Goal: Leave review/rating

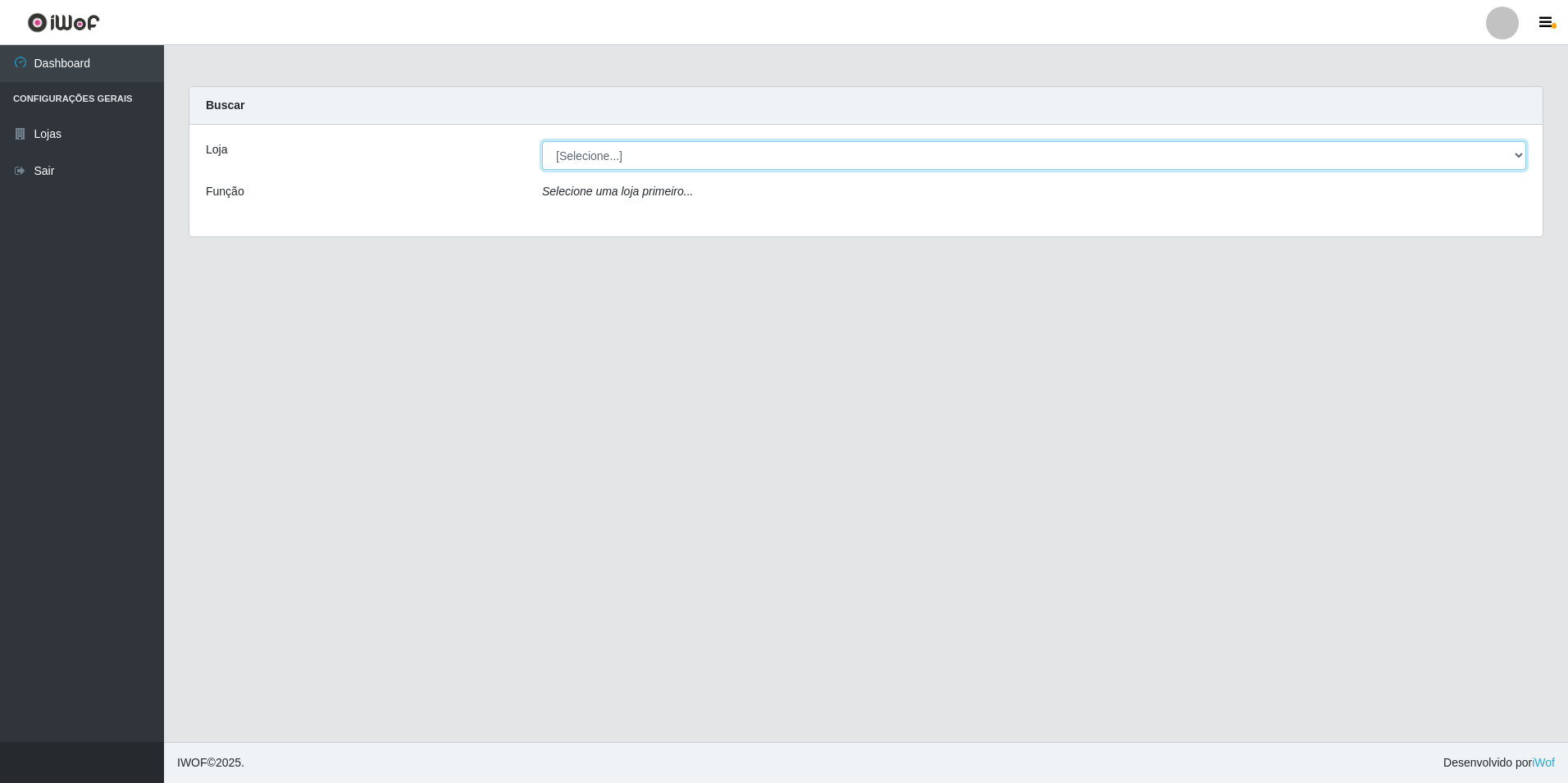
click at [601, 157] on select "[Selecione...] Extraplus - Loja 50 [GEOGRAPHIC_DATA]" at bounding box center [1034, 156] width 984 height 29
select select "451"
click at [542, 141] on select "[Selecione...] Extraplus - Loja 50 [GEOGRAPHIC_DATA]" at bounding box center [1034, 156] width 984 height 29
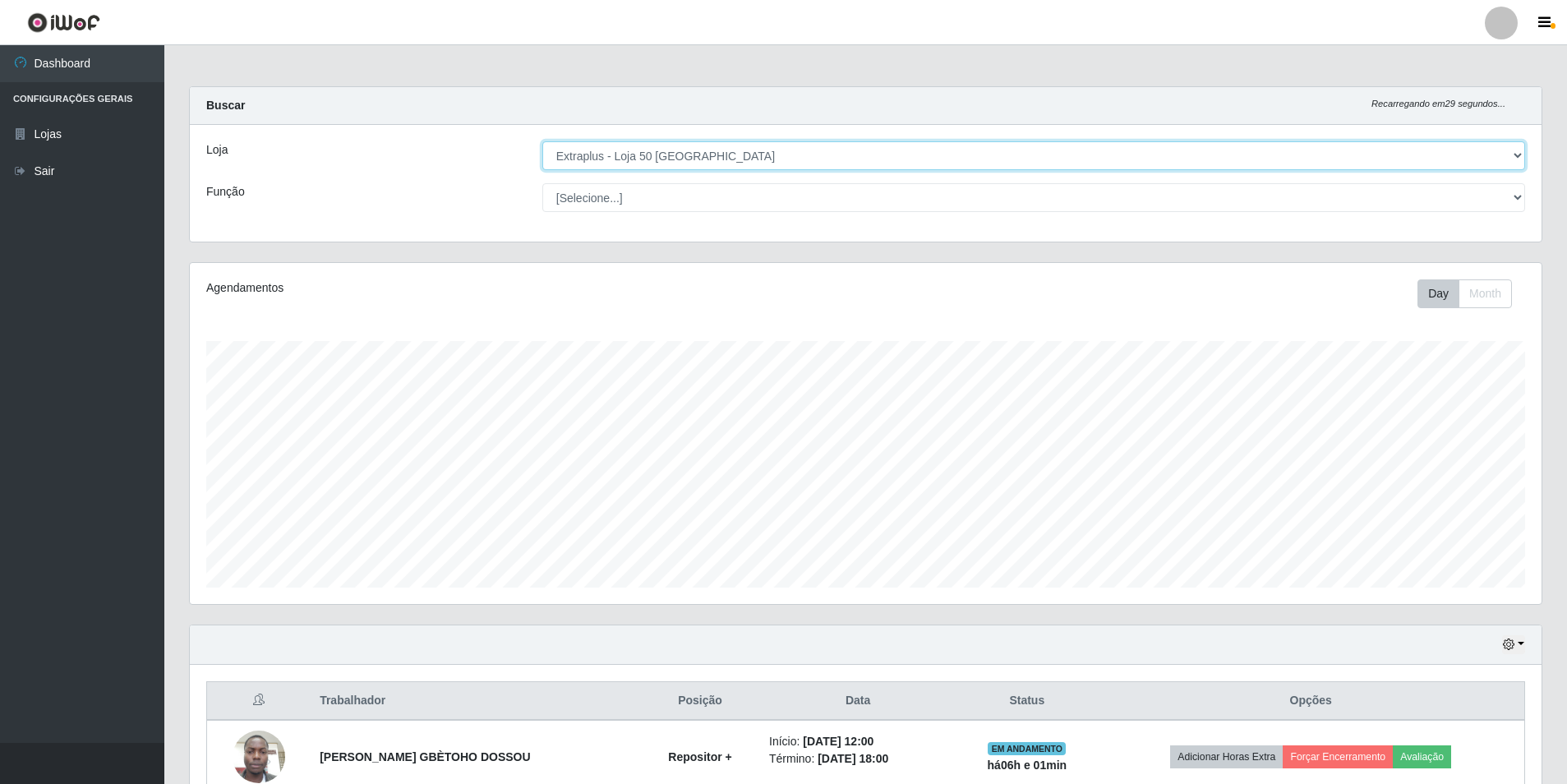
scroll to position [308, 0]
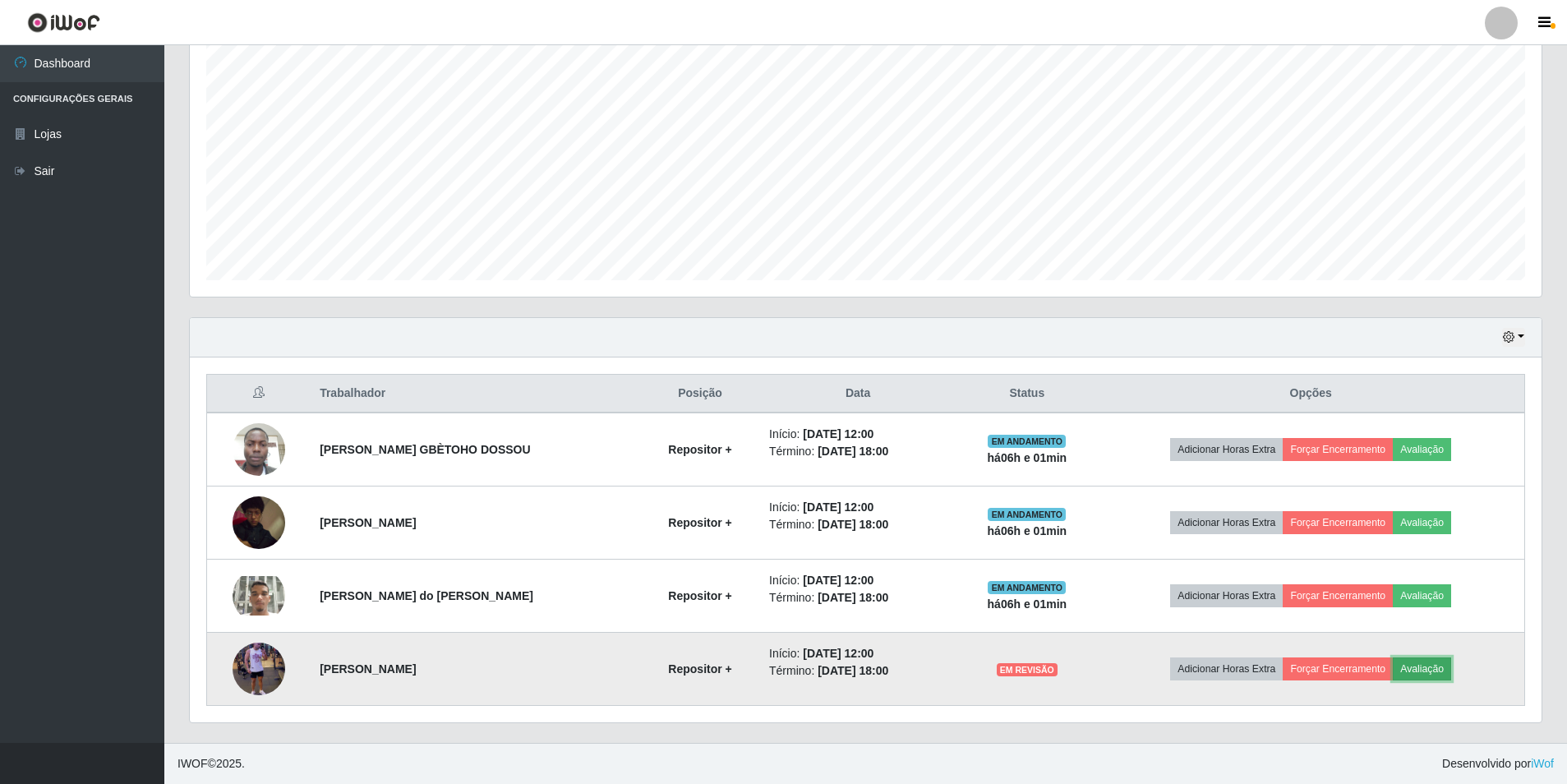
click at [1427, 673] on button "Avaliação" at bounding box center [1422, 668] width 58 height 23
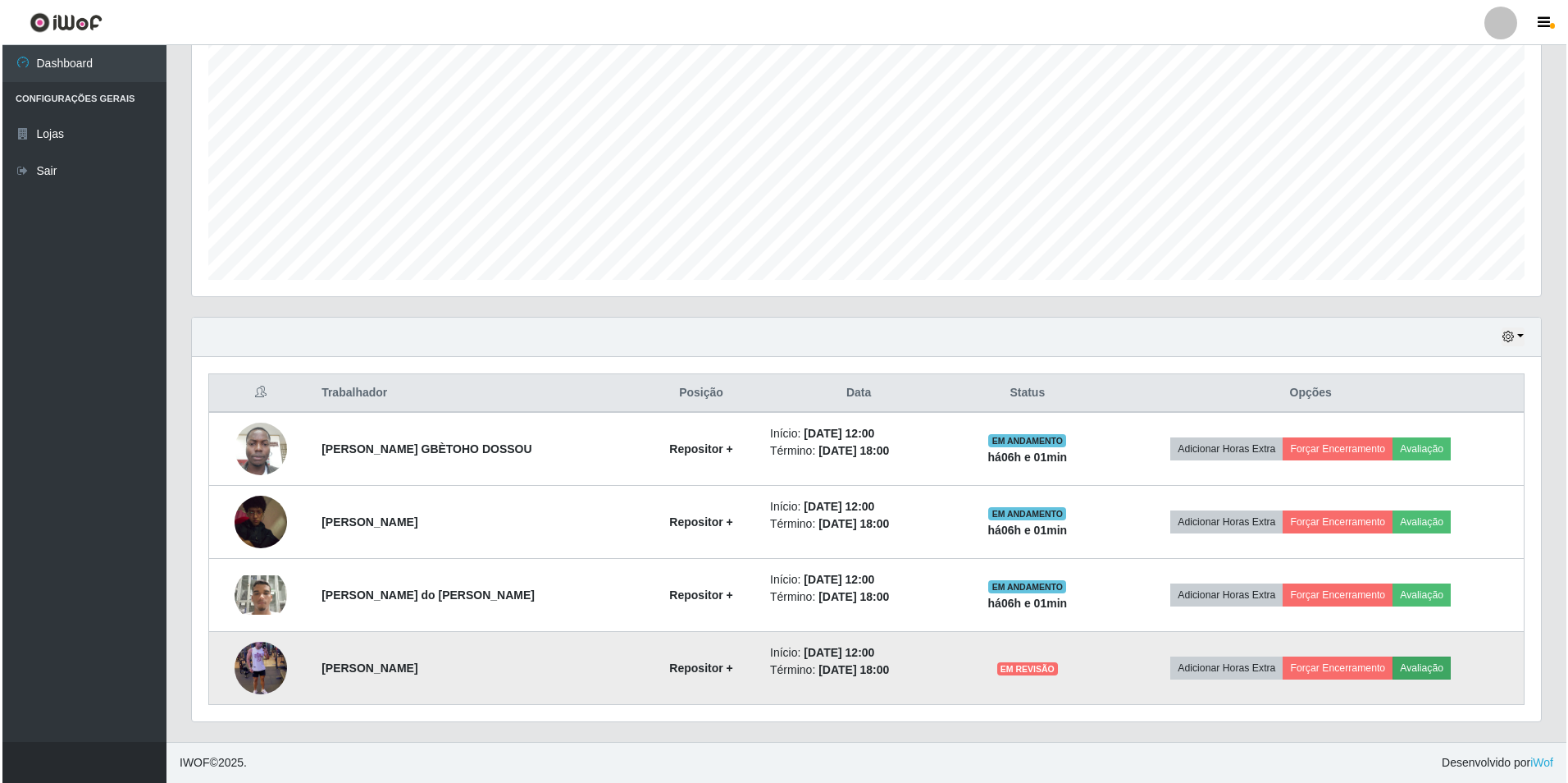
scroll to position [341, 1341]
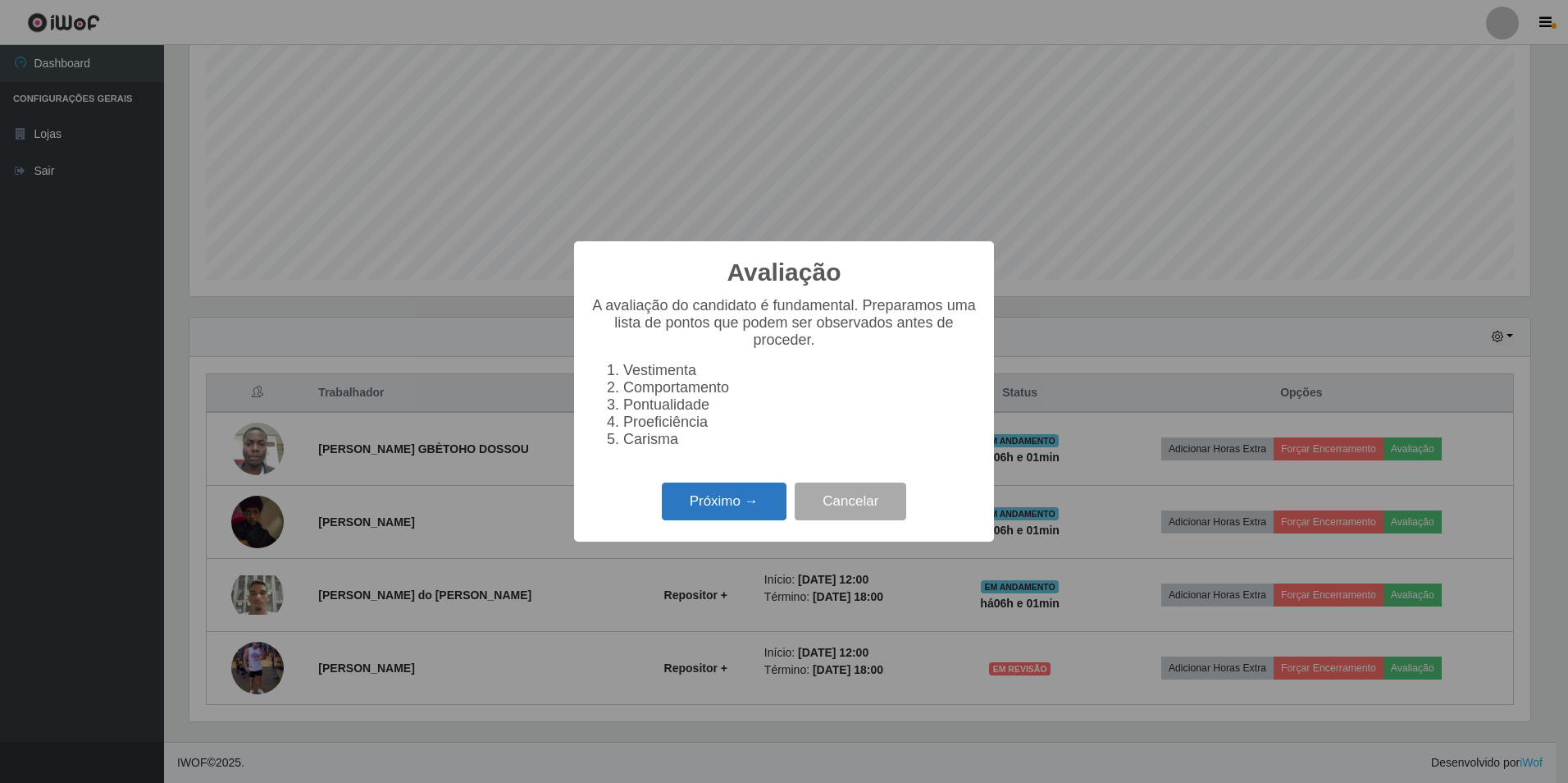
click at [722, 515] on button "Próximo →" at bounding box center [725, 501] width 125 height 39
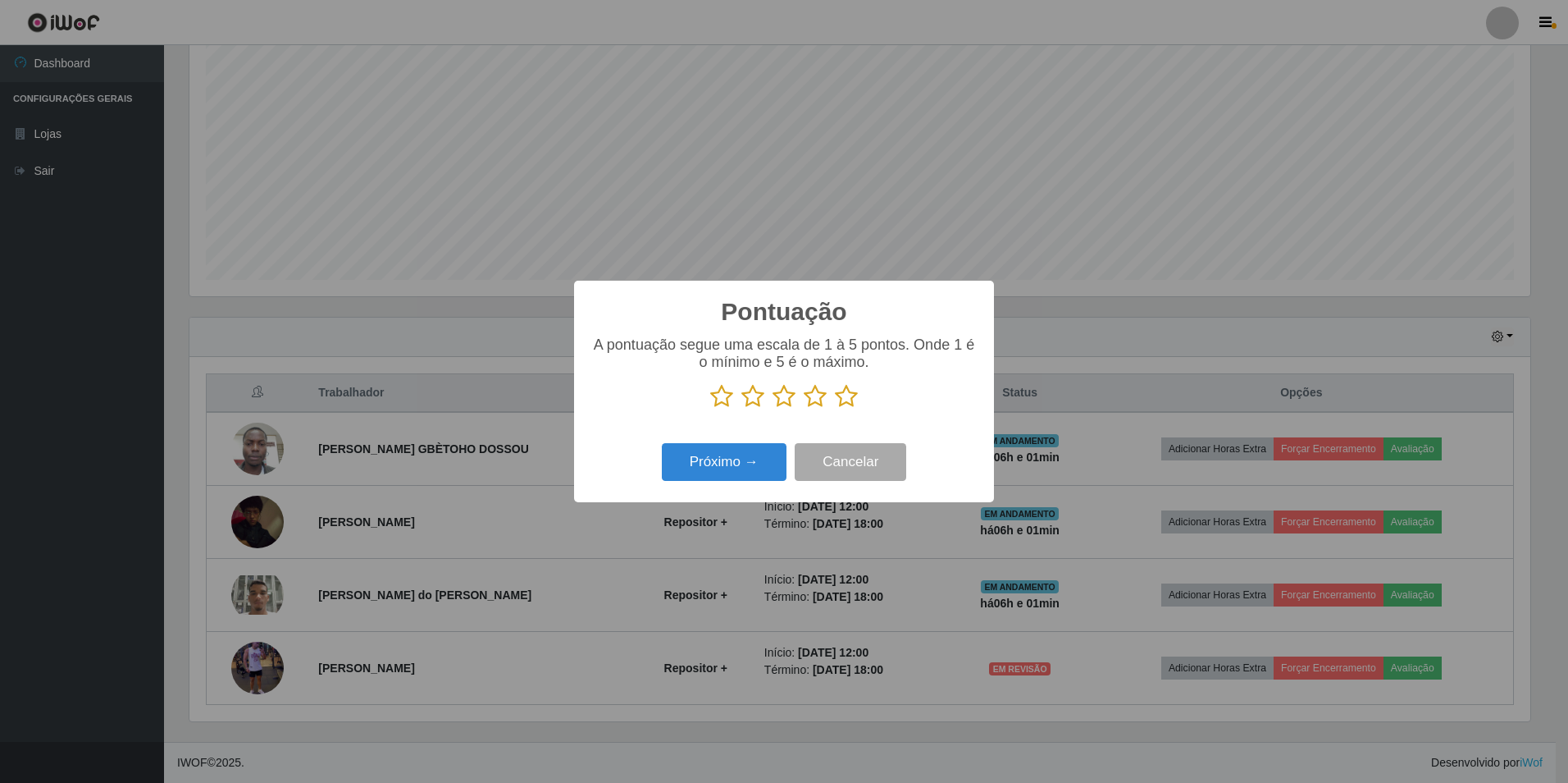
scroll to position [820062, 818685]
click at [844, 400] on icon at bounding box center [846, 396] width 23 height 24
click at [835, 409] on input "radio" at bounding box center [835, 409] width 0 height 0
click at [695, 461] on button "Próximo →" at bounding box center [725, 462] width 125 height 39
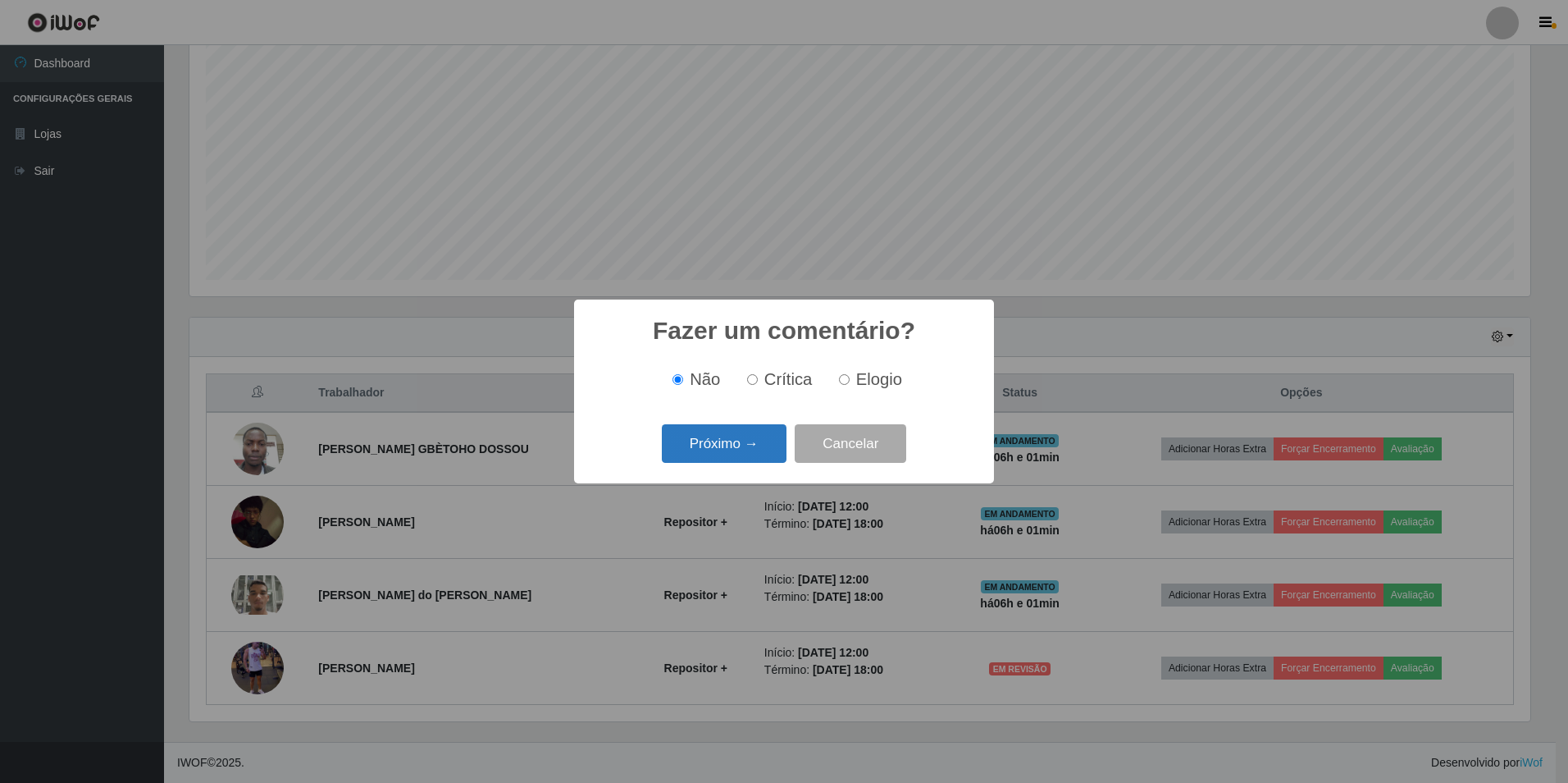
click at [743, 443] on button "Próximo →" at bounding box center [725, 443] width 125 height 39
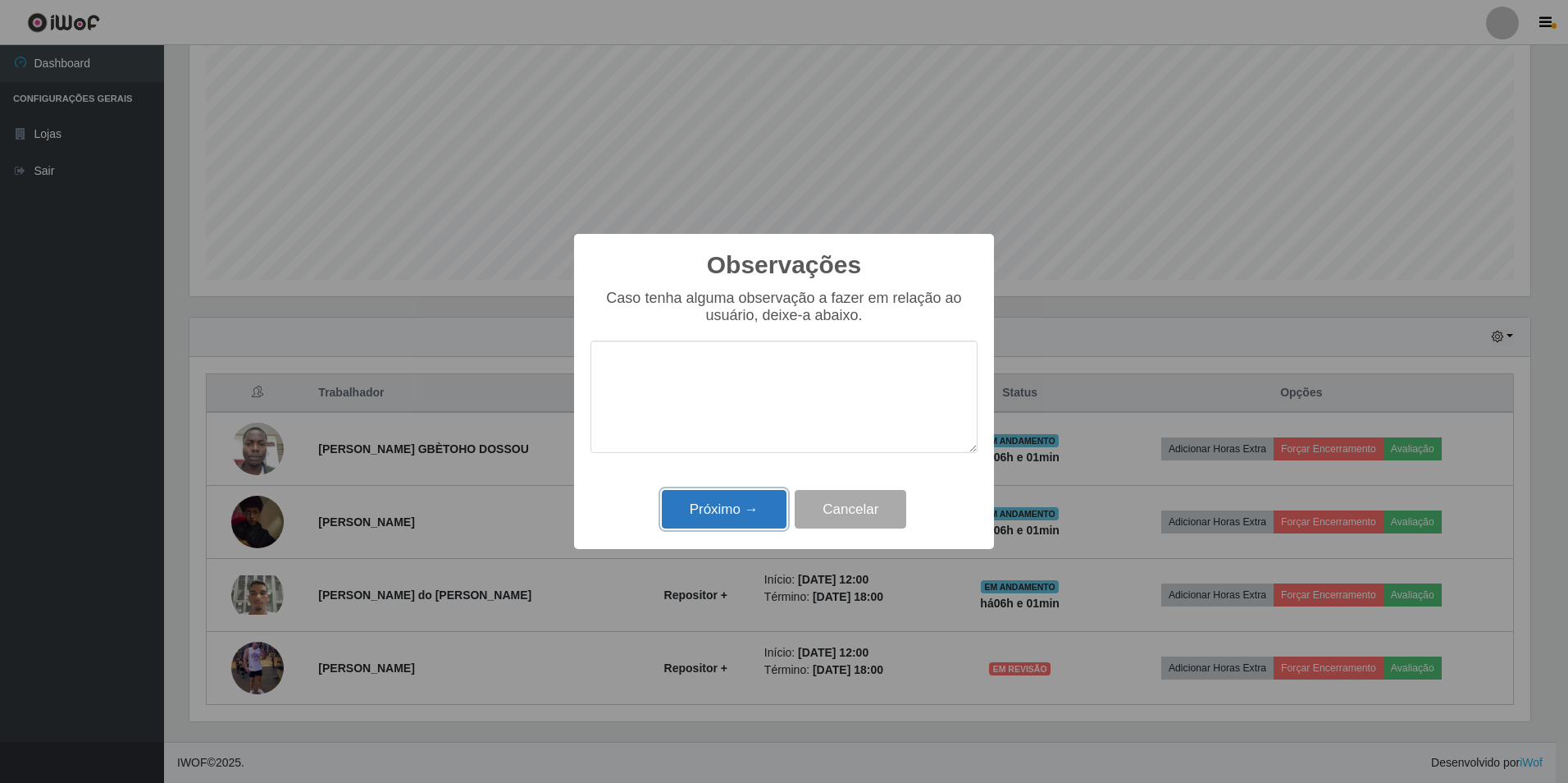
click at [726, 508] on button "Próximo →" at bounding box center [725, 508] width 125 height 39
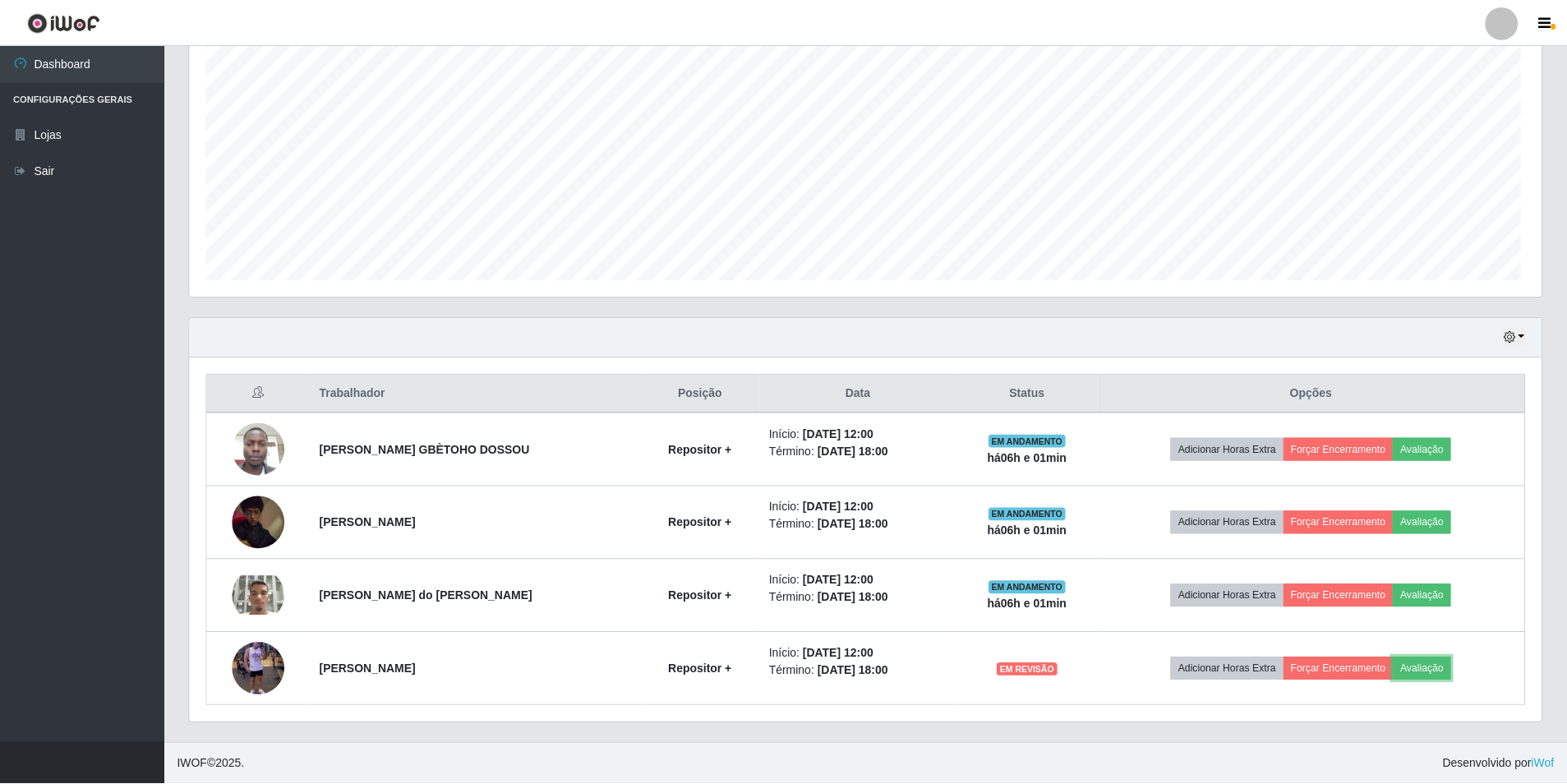
scroll to position [341, 1352]
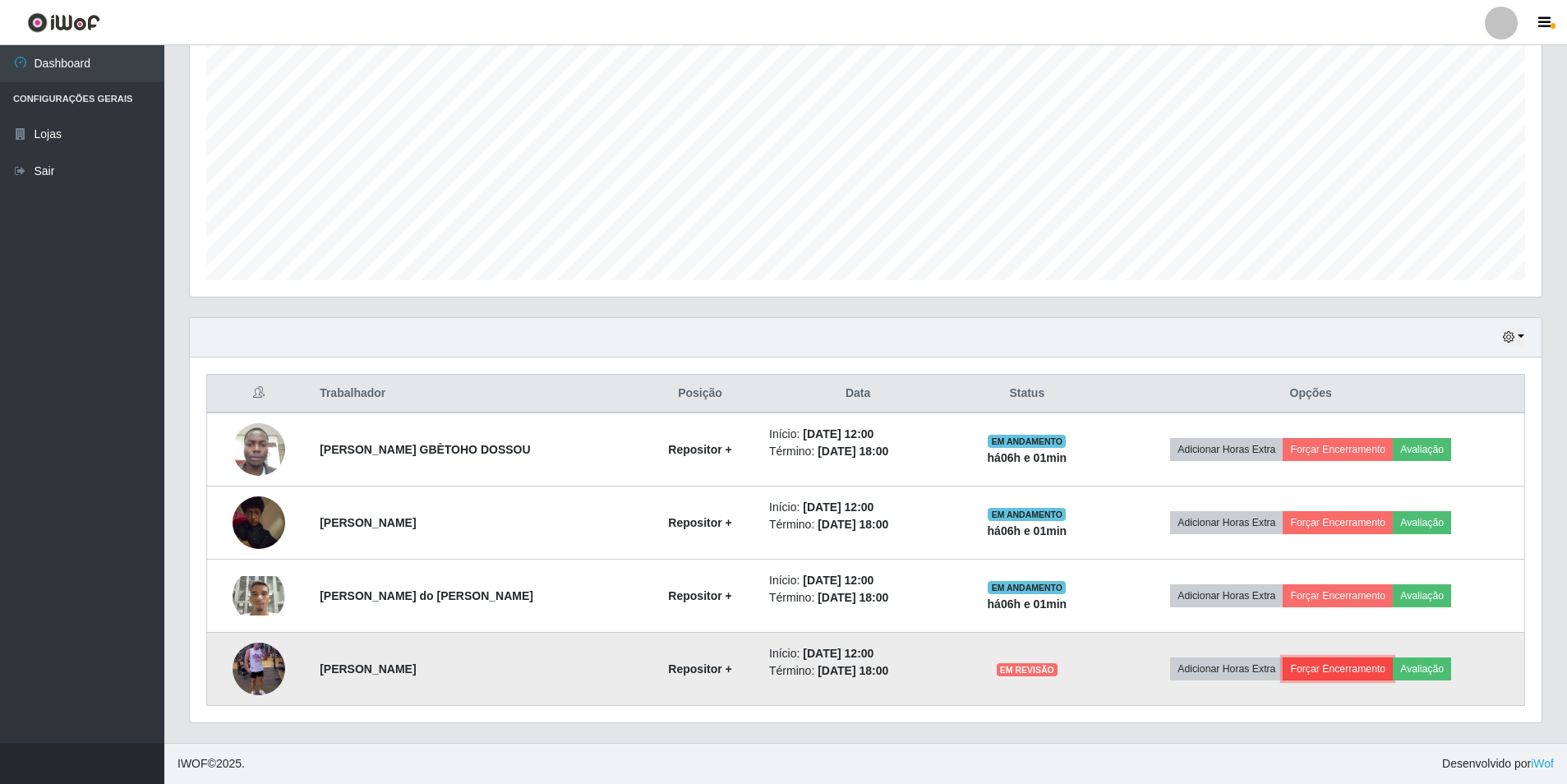
click at [1332, 670] on button "Forçar Encerramento" at bounding box center [1337, 668] width 110 height 23
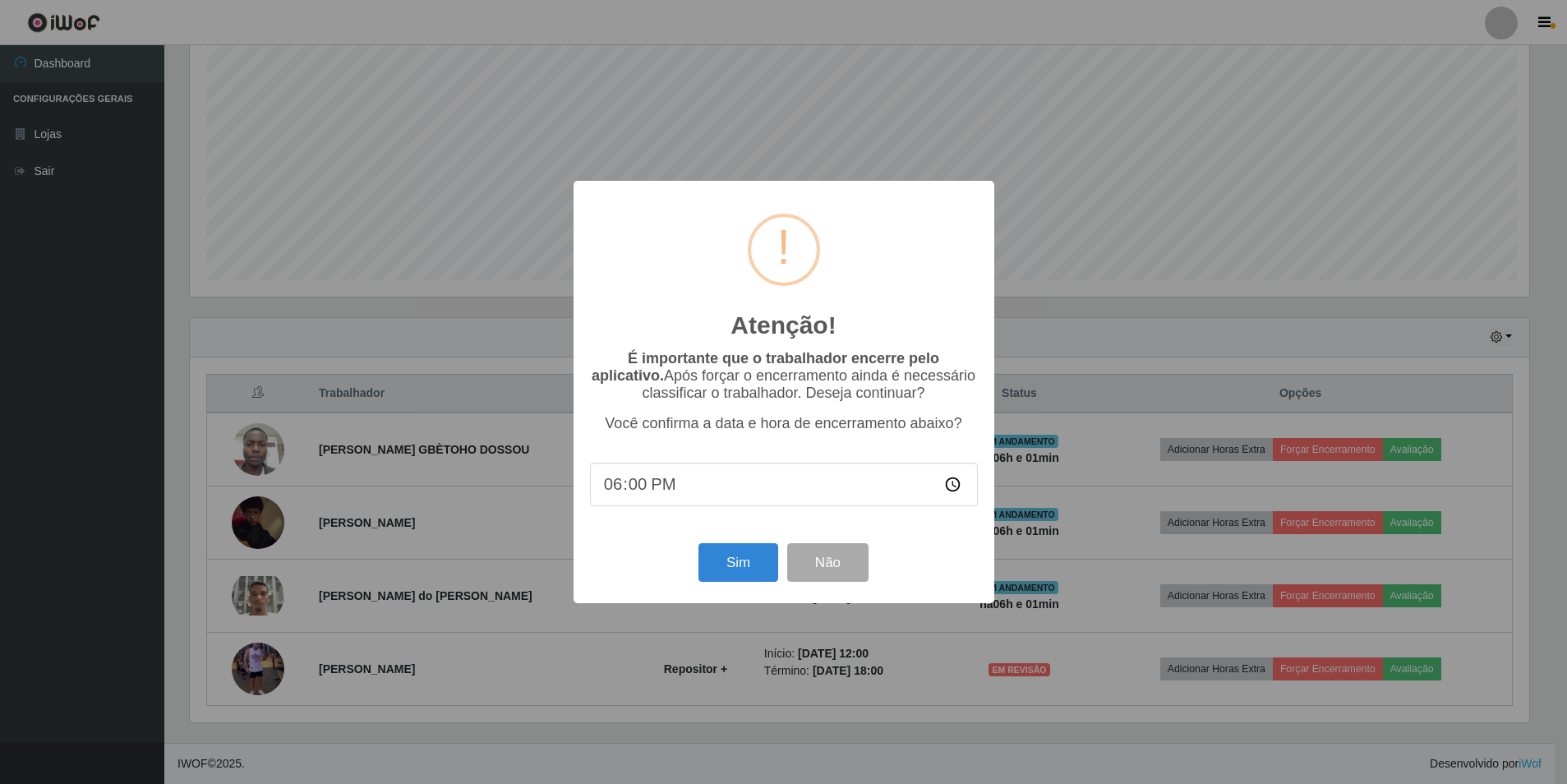
scroll to position [341, 1344]
click at [764, 567] on button "Sim" at bounding box center [740, 562] width 80 height 39
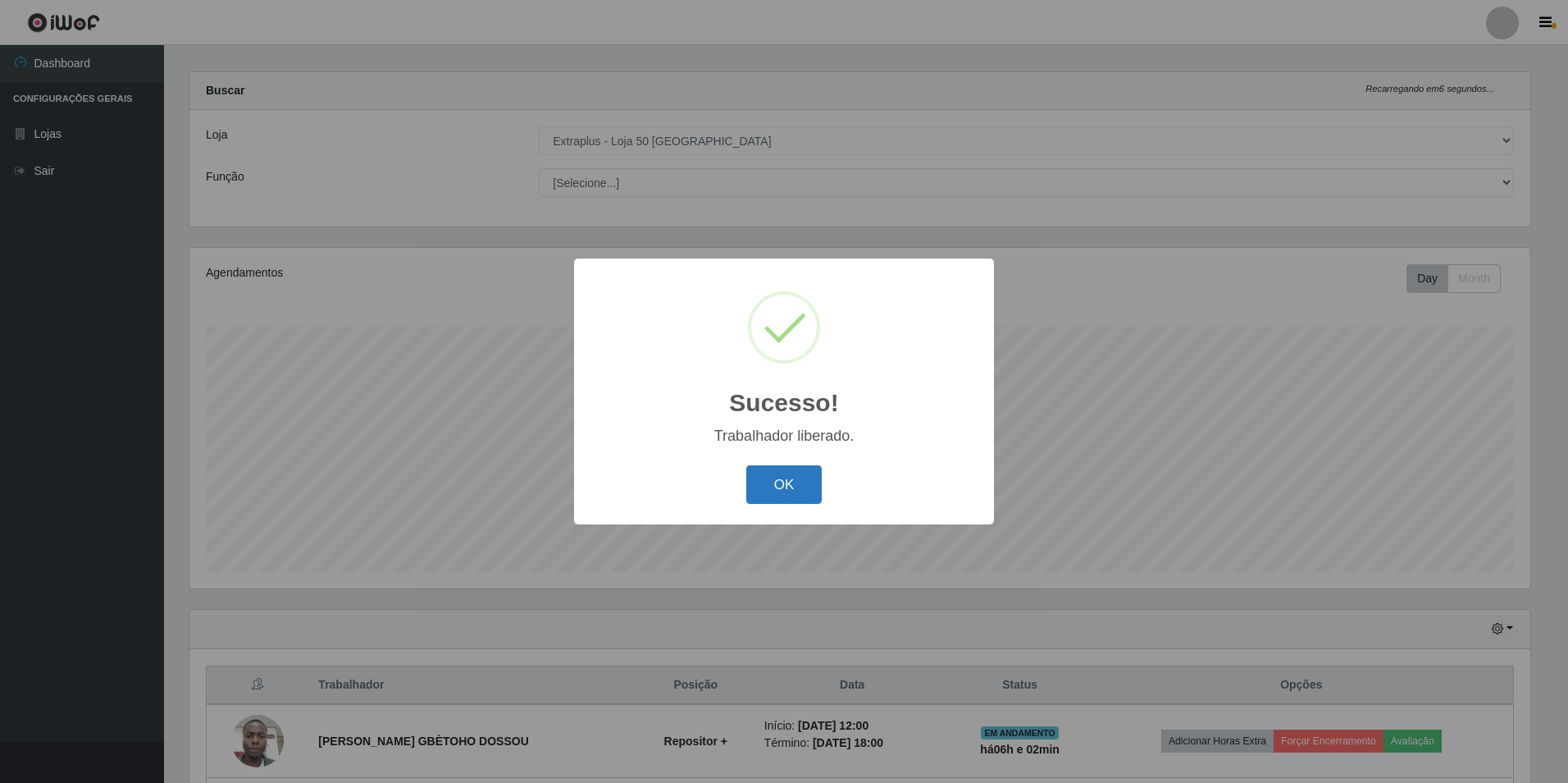
click at [781, 494] on button "OK" at bounding box center [784, 484] width 76 height 39
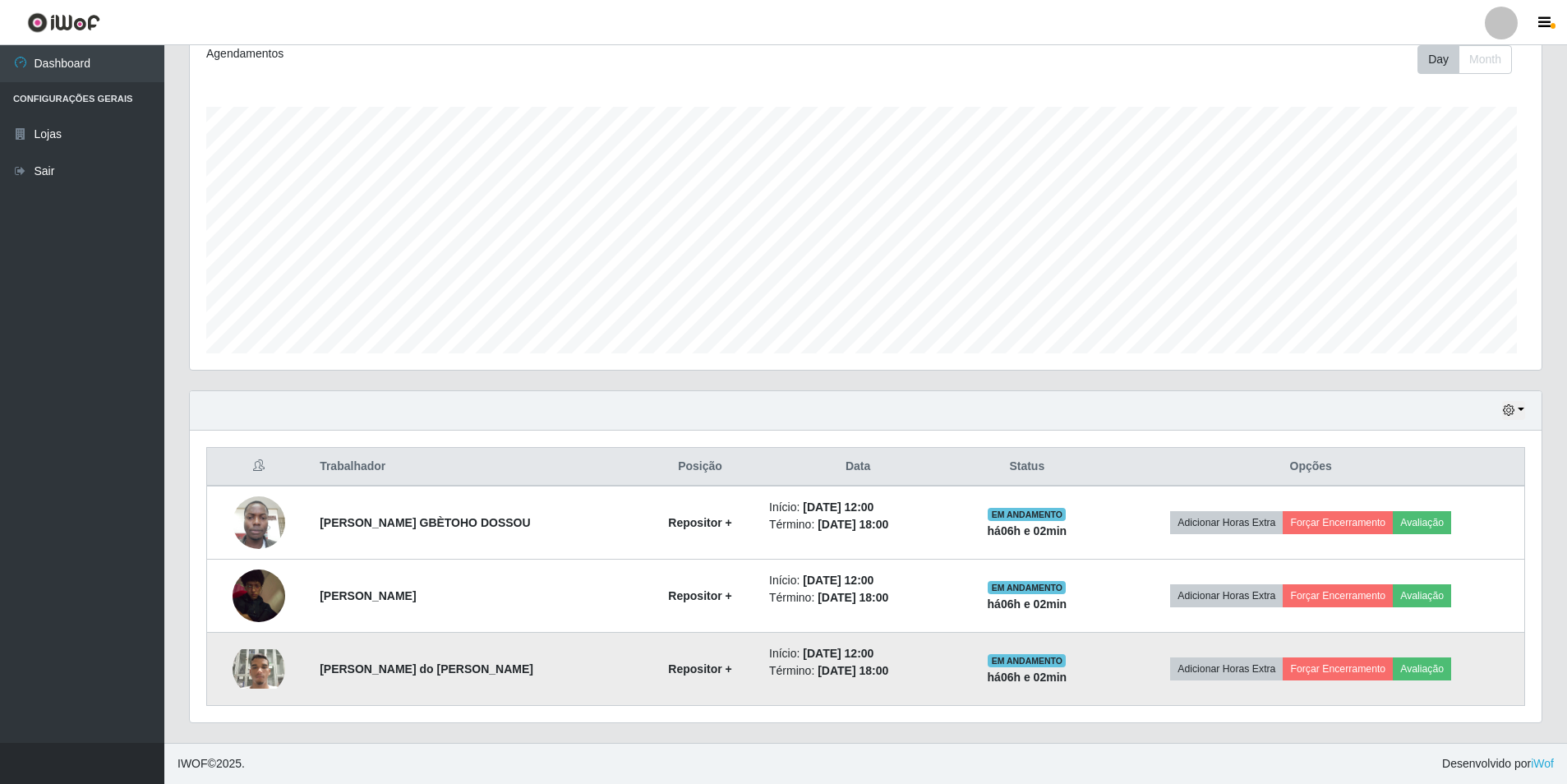
scroll to position [341, 1352]
click at [1436, 666] on button "Avaliação" at bounding box center [1422, 668] width 58 height 23
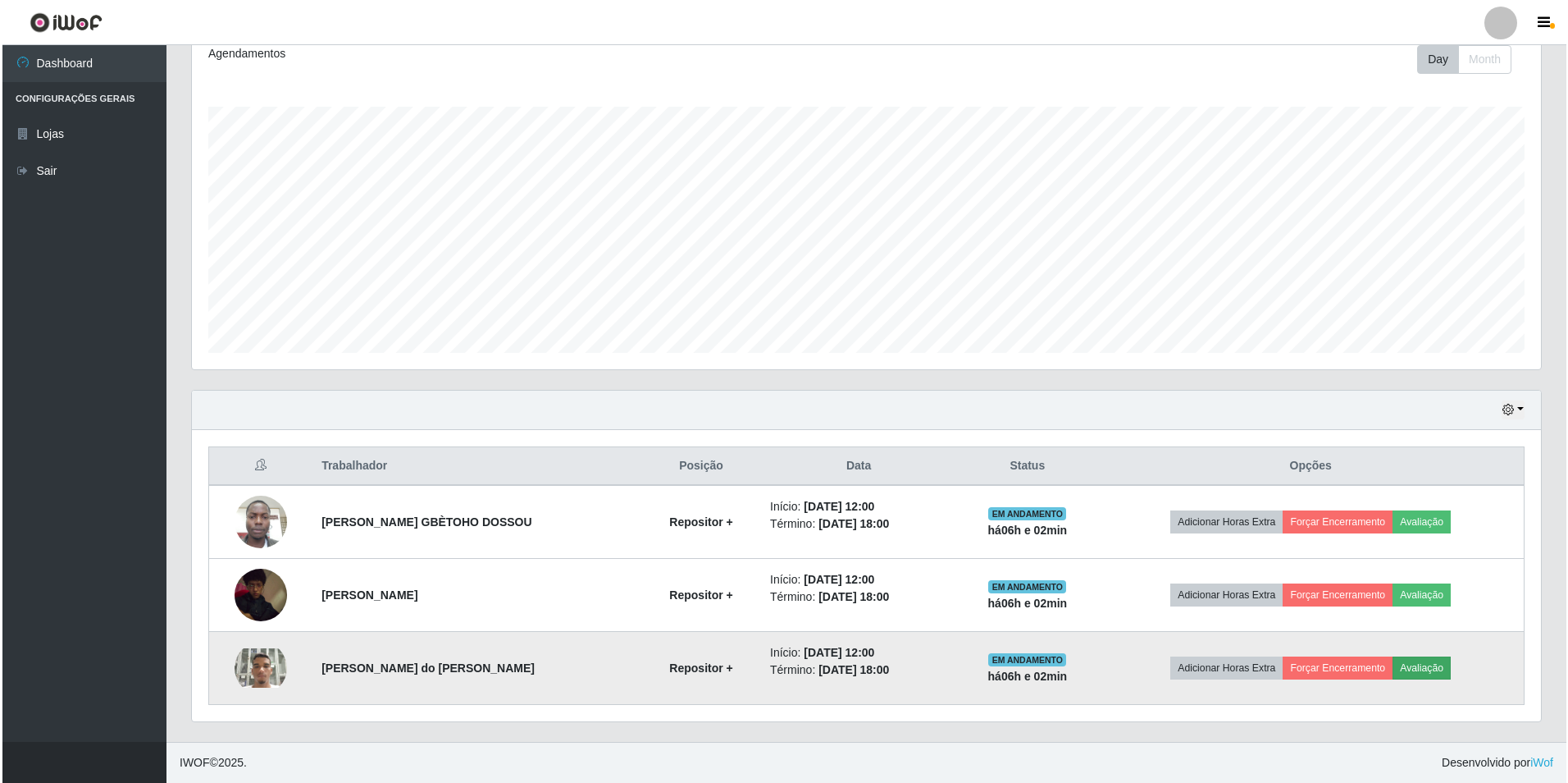
scroll to position [341, 1341]
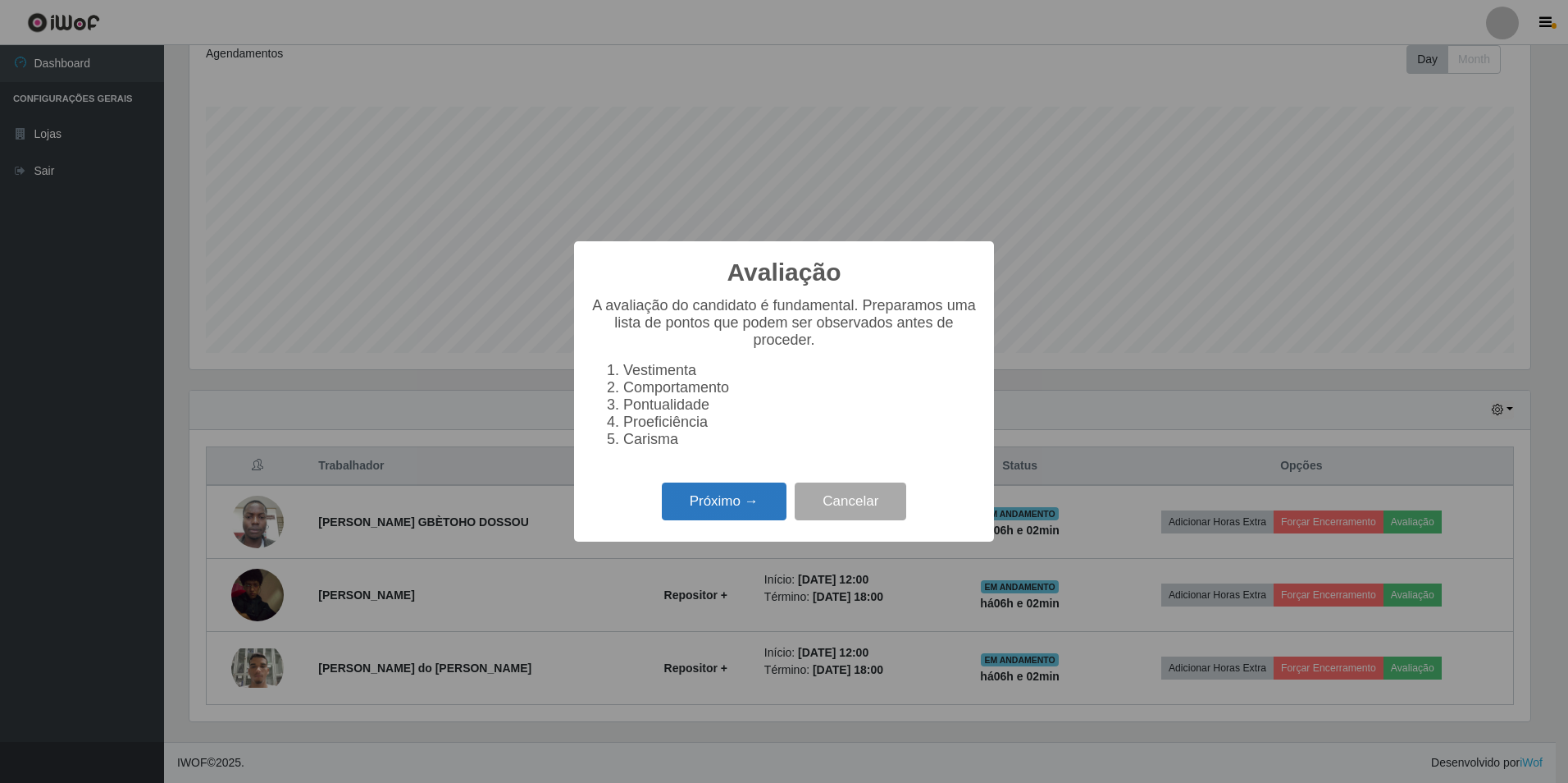
click at [706, 505] on button "Próximo →" at bounding box center [725, 501] width 125 height 39
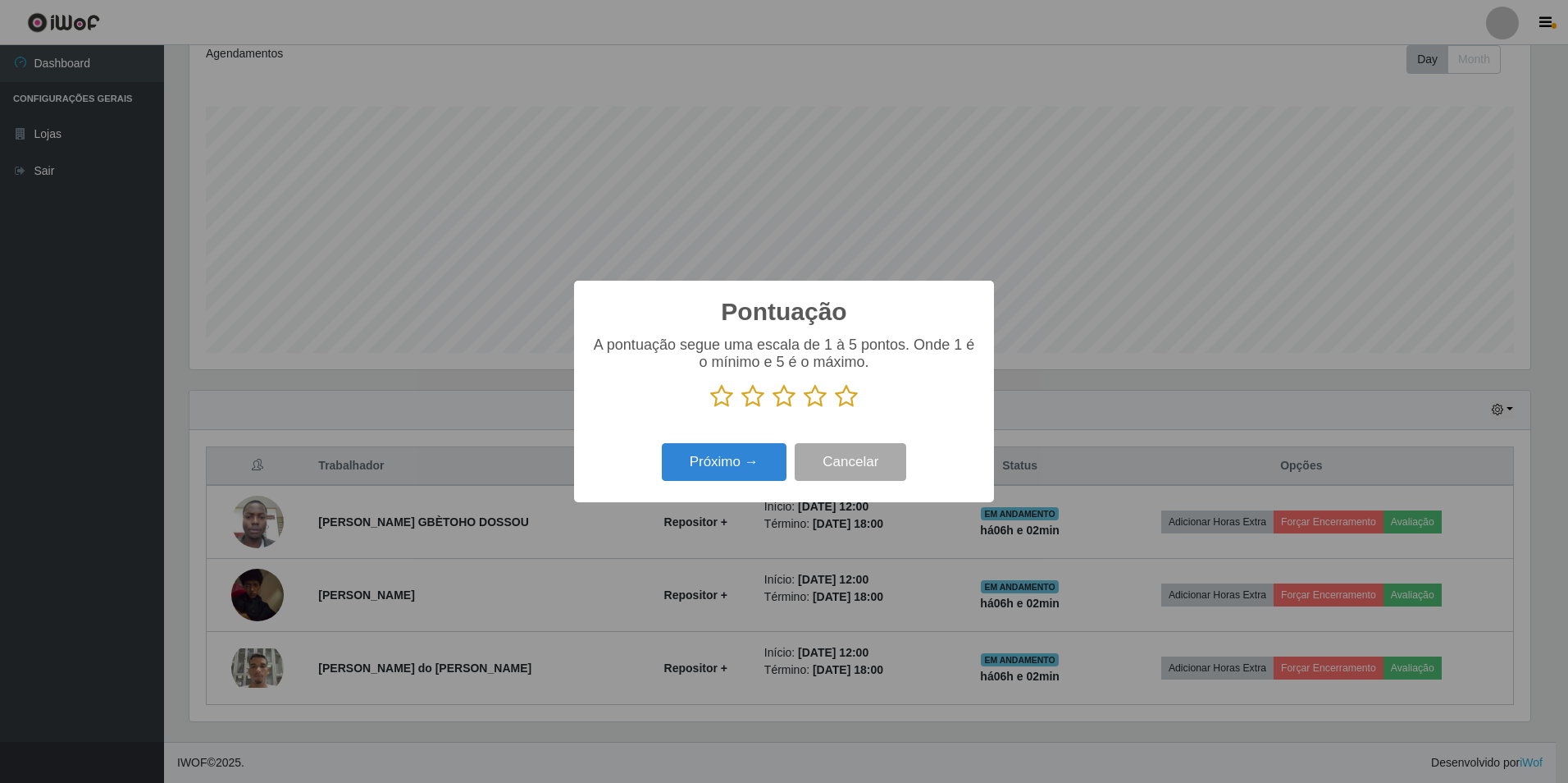
drag, startPoint x: 841, startPoint y: 392, endPoint x: 755, endPoint y: 436, distance: 96.6
click at [840, 393] on icon at bounding box center [846, 396] width 23 height 24
click at [835, 409] on input "radio" at bounding box center [835, 409] width 0 height 0
click at [699, 457] on button "Próximo →" at bounding box center [725, 462] width 125 height 39
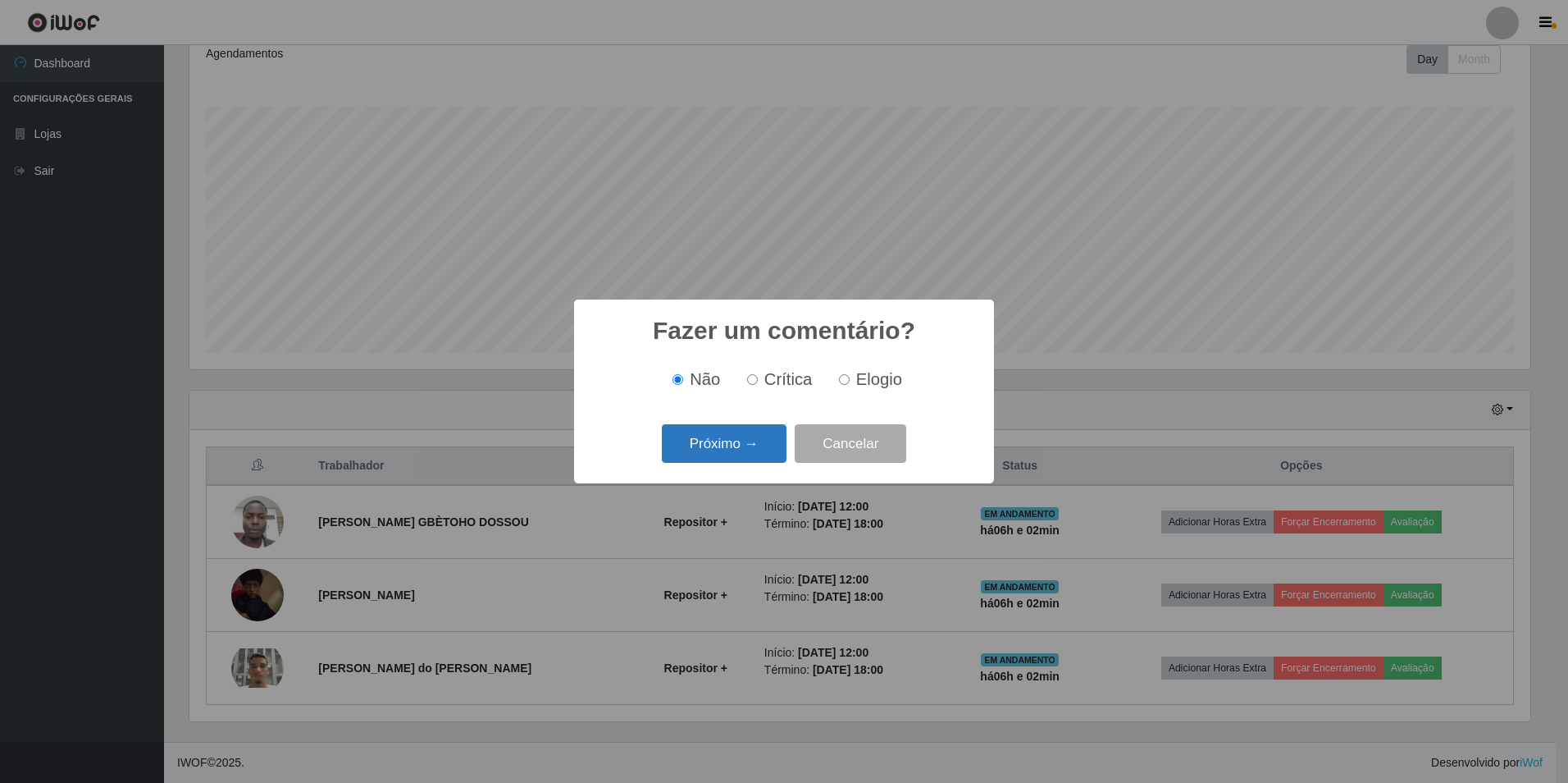
click at [766, 455] on button "Próximo →" at bounding box center [725, 443] width 125 height 39
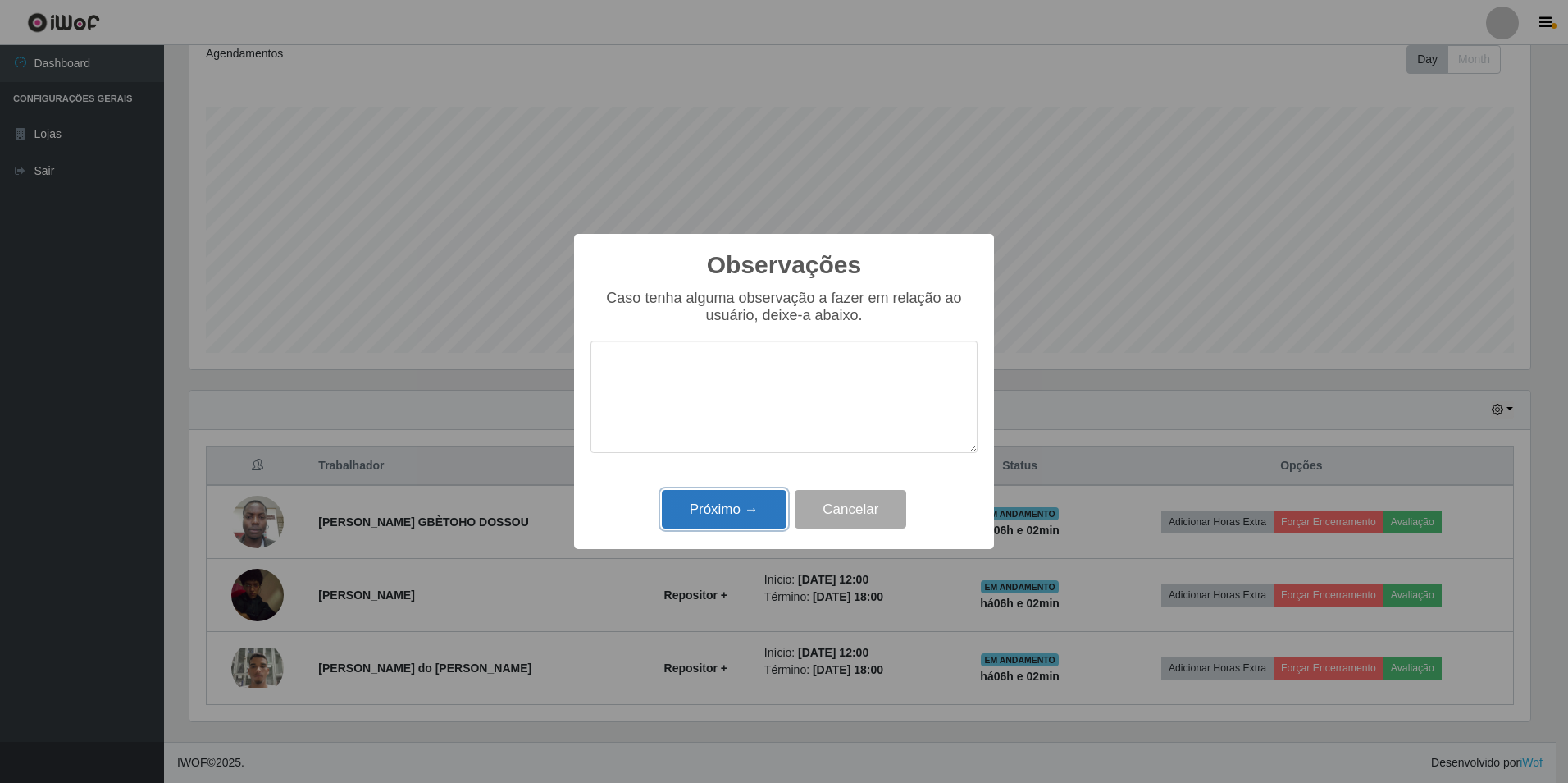
click at [743, 504] on button "Próximo →" at bounding box center [725, 508] width 125 height 39
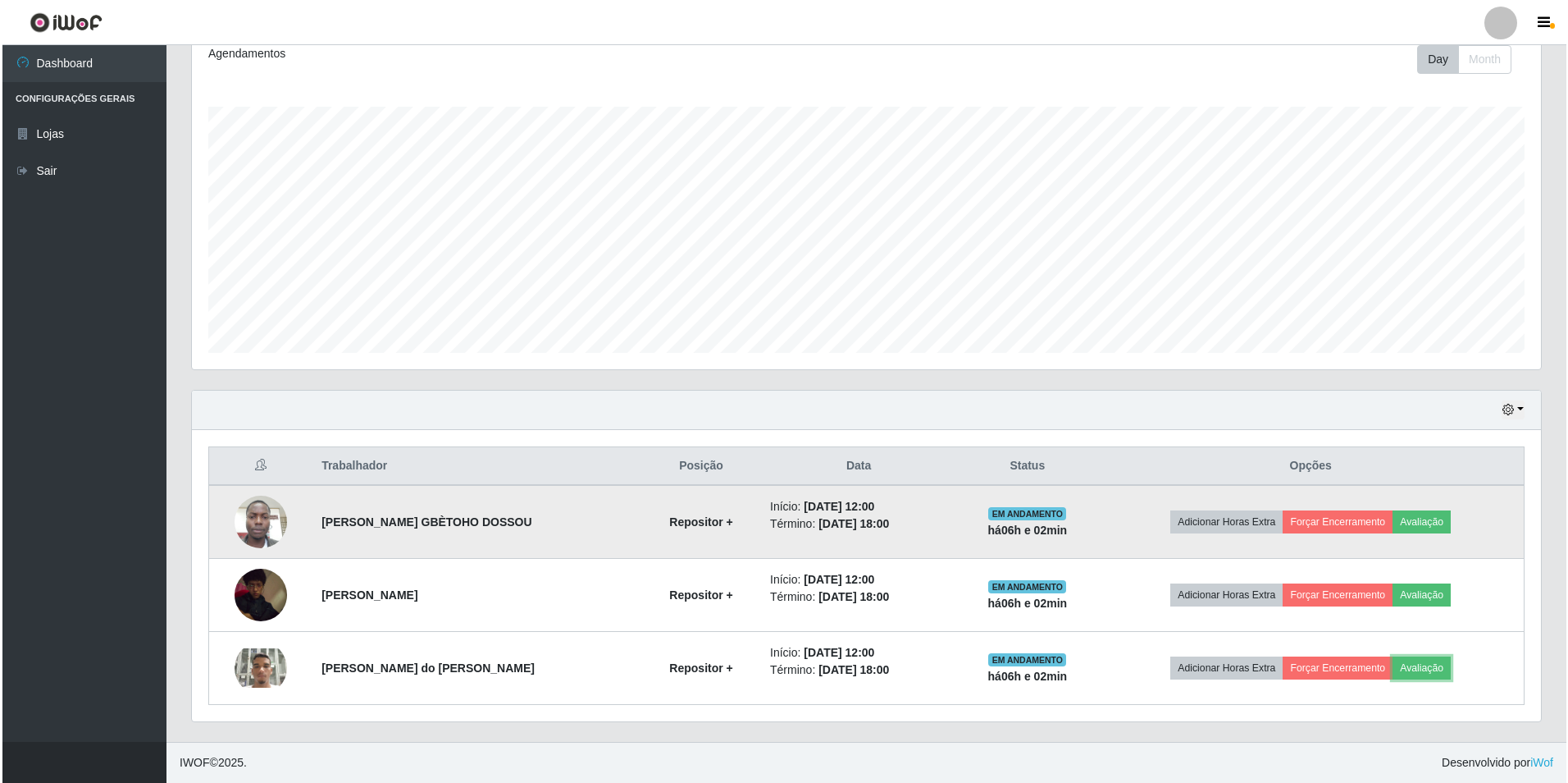
scroll to position [341, 1349]
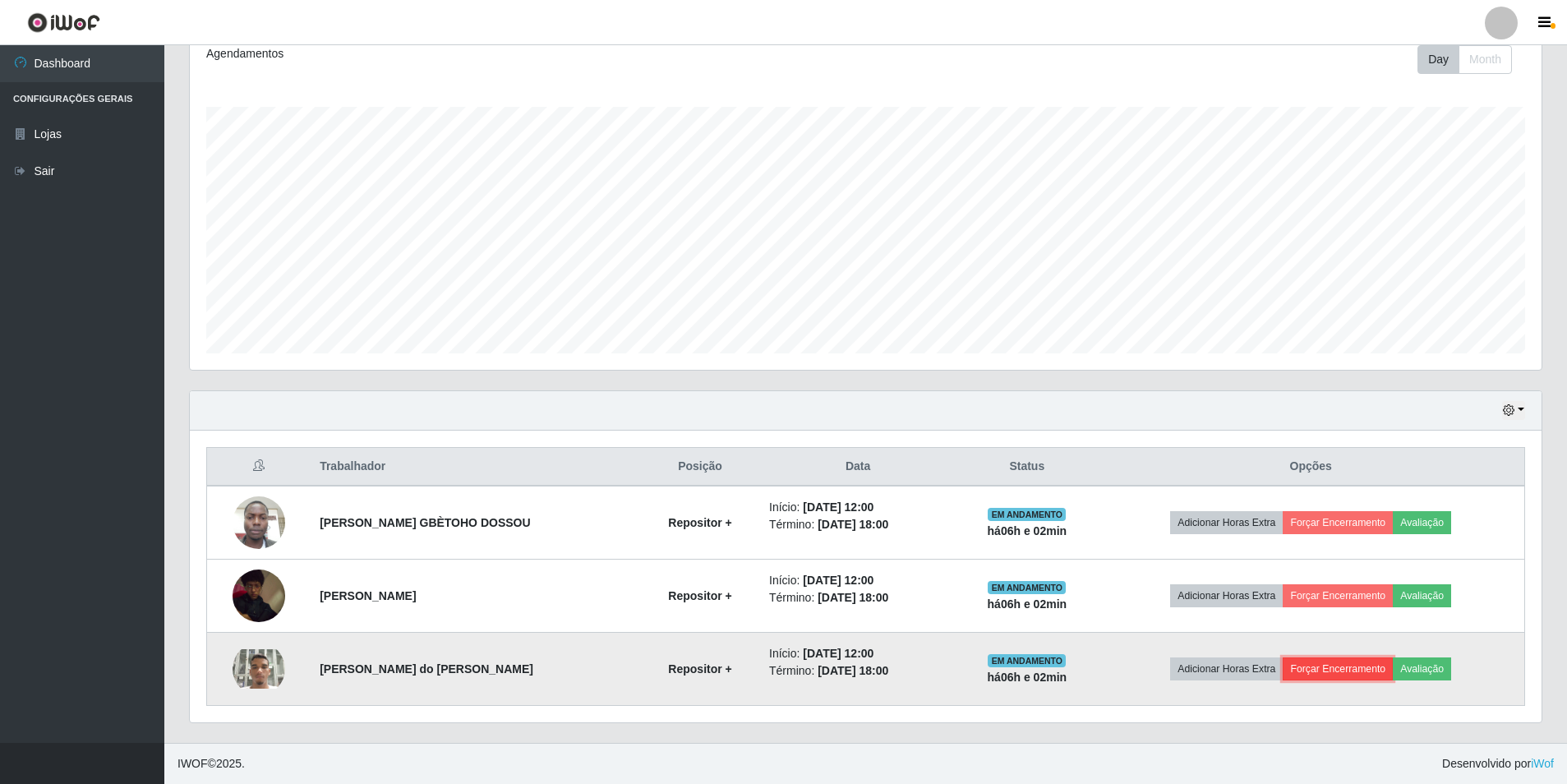
click at [1356, 675] on button "Forçar Encerramento" at bounding box center [1337, 668] width 110 height 23
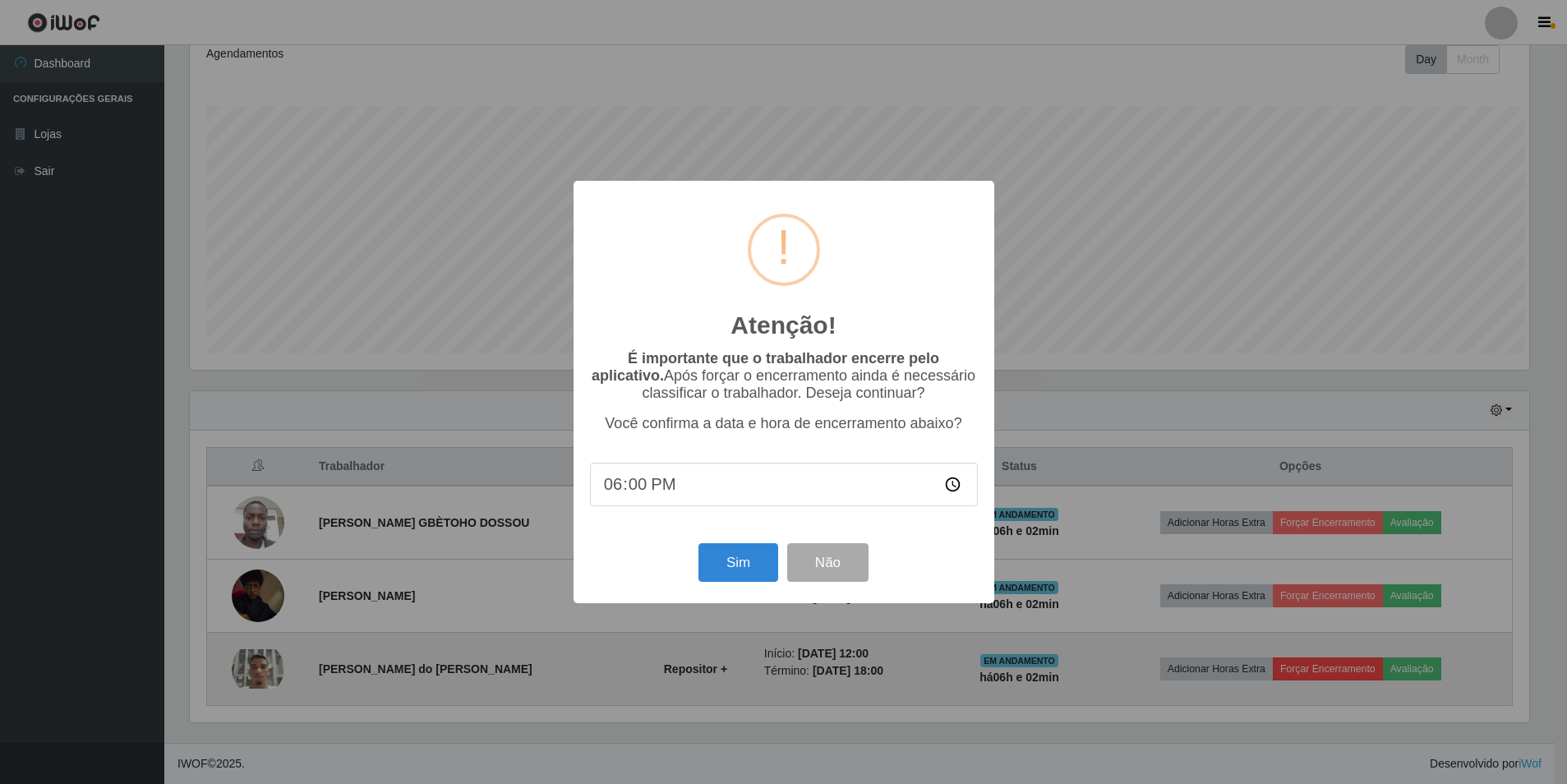
scroll to position [341, 1344]
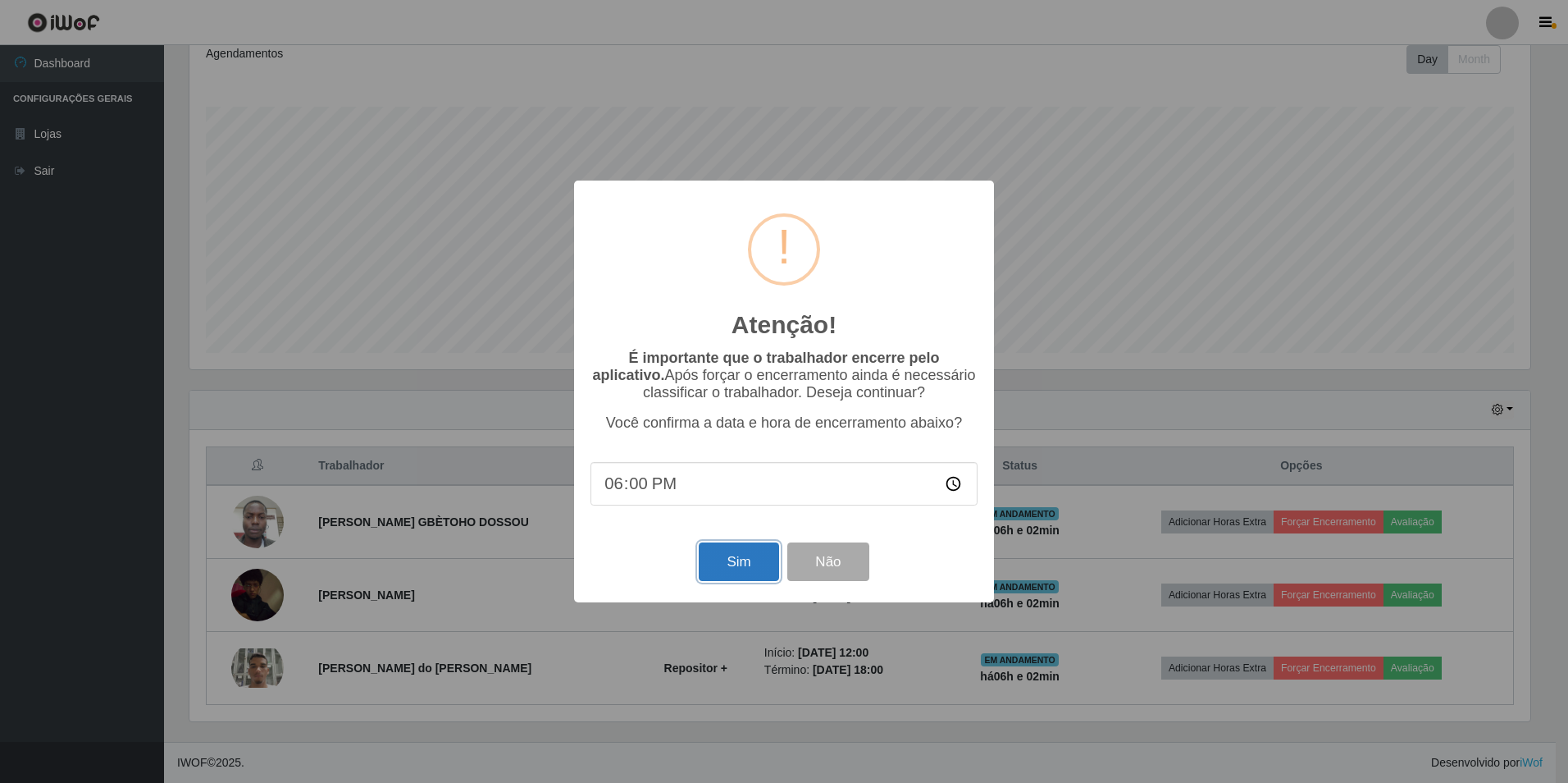
click at [715, 554] on button "Sim" at bounding box center [738, 561] width 80 height 39
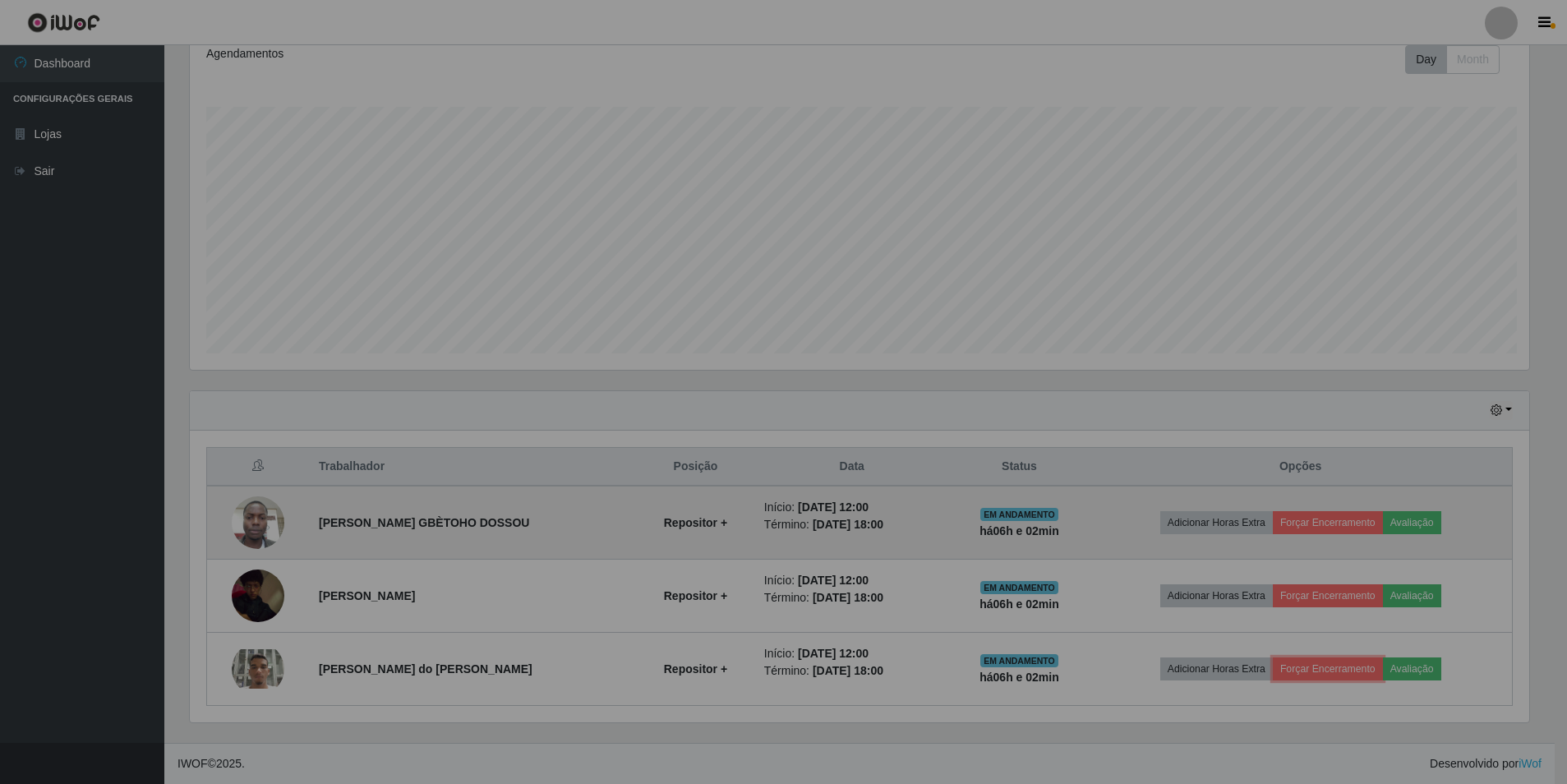
scroll to position [0, 0]
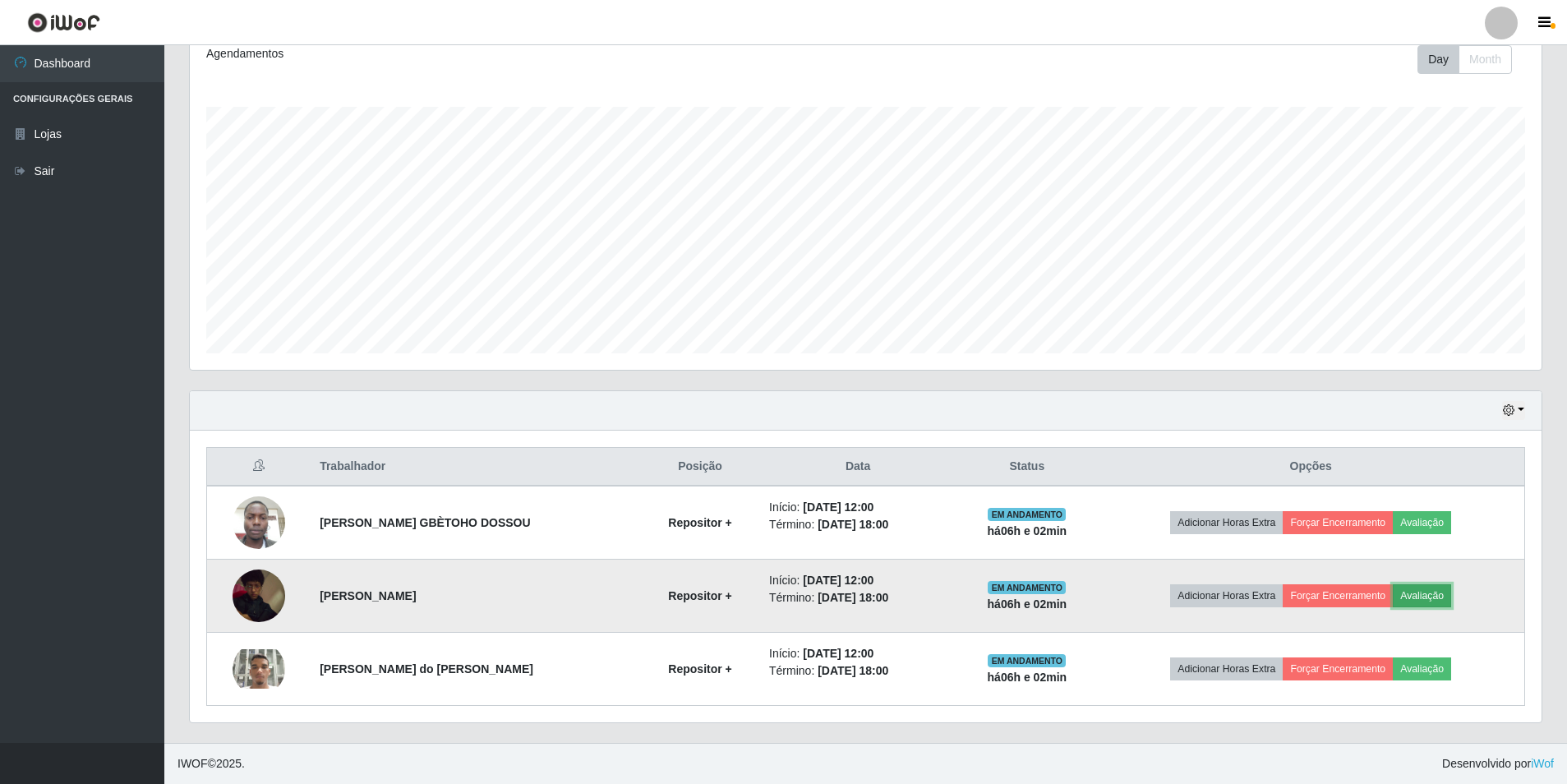
click at [1446, 587] on button "Avaliação" at bounding box center [1422, 595] width 58 height 23
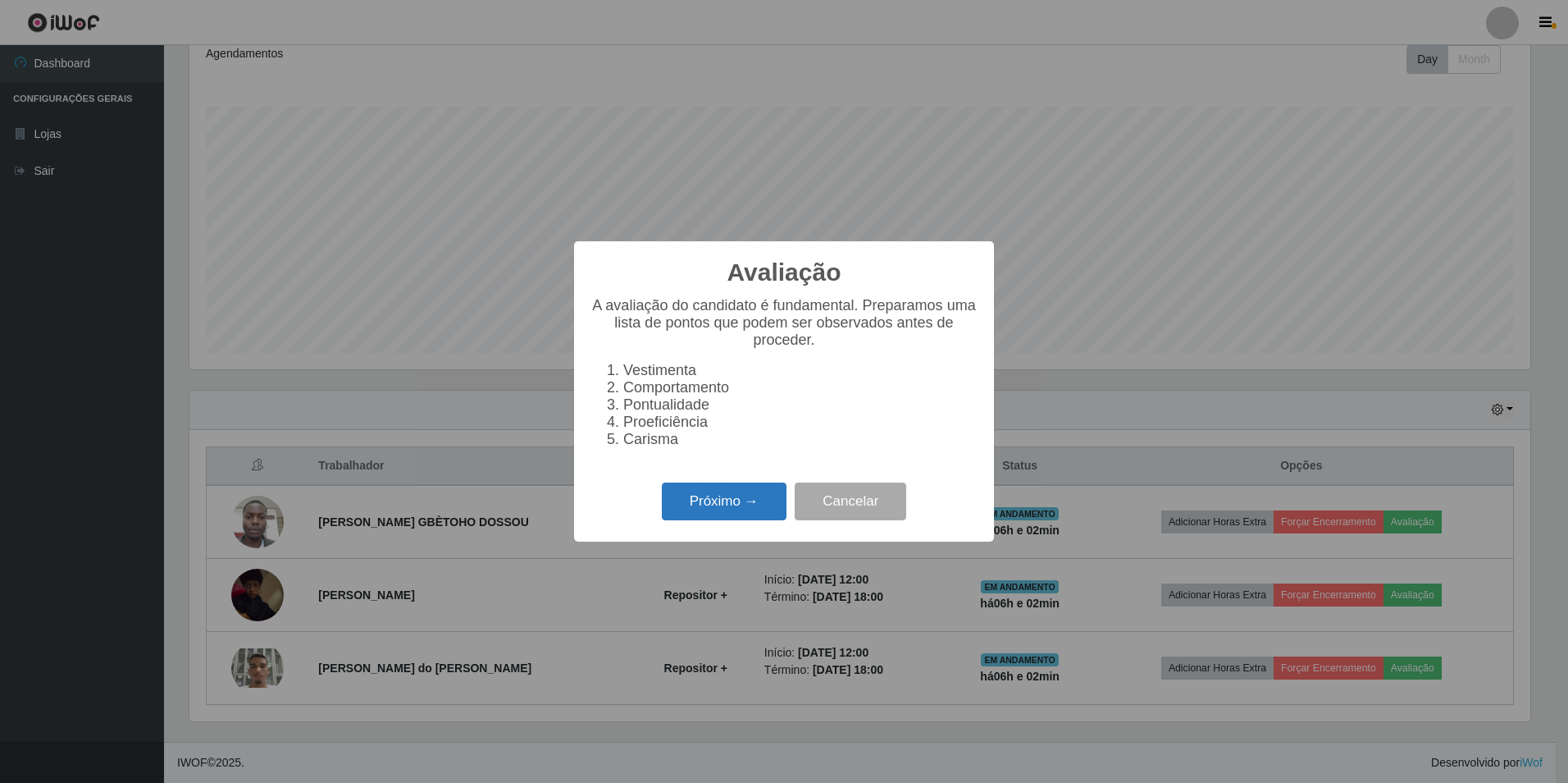
click at [672, 499] on button "Próximo →" at bounding box center [725, 501] width 125 height 39
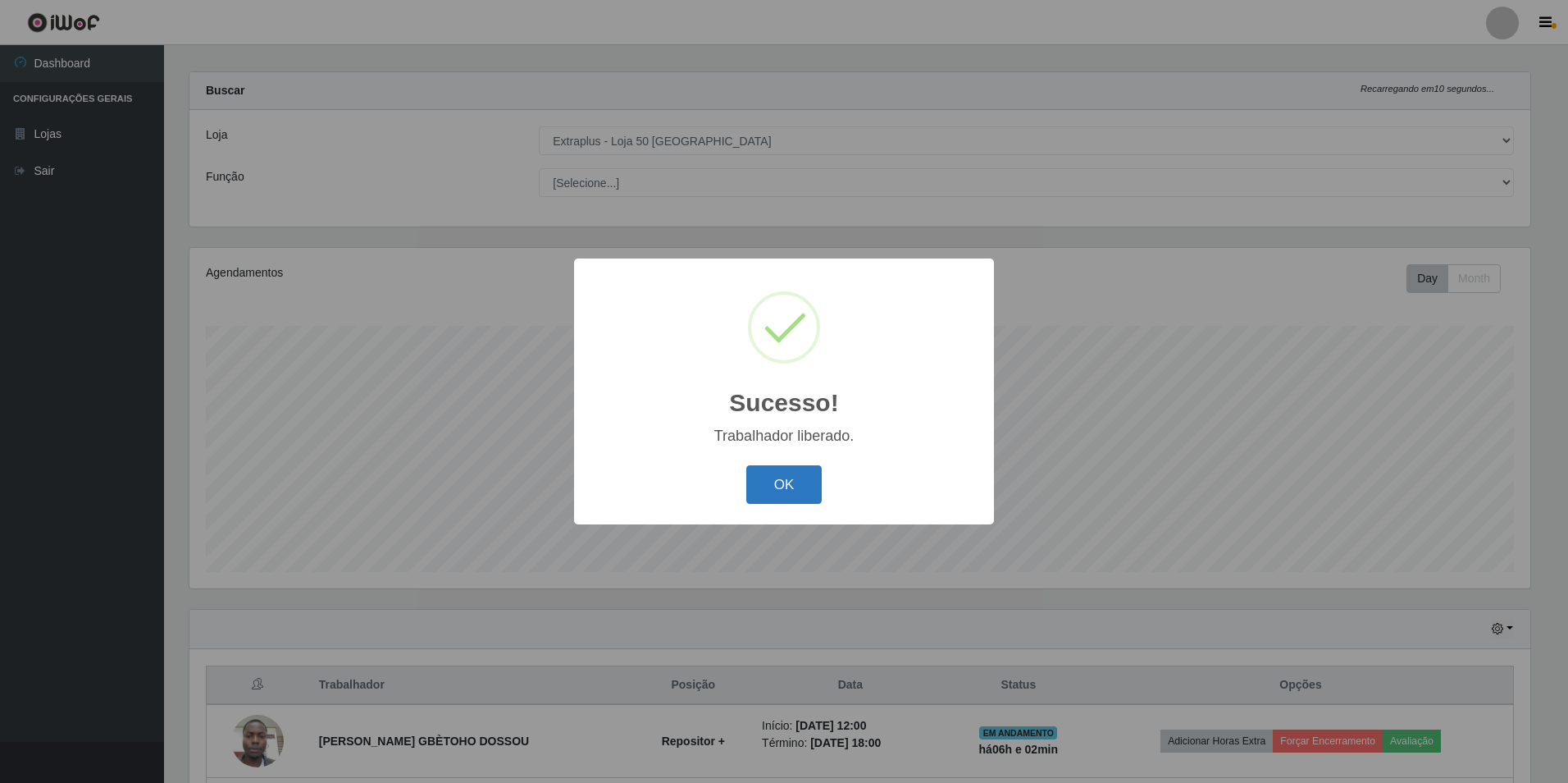
click at [795, 486] on button "OK" at bounding box center [784, 484] width 76 height 39
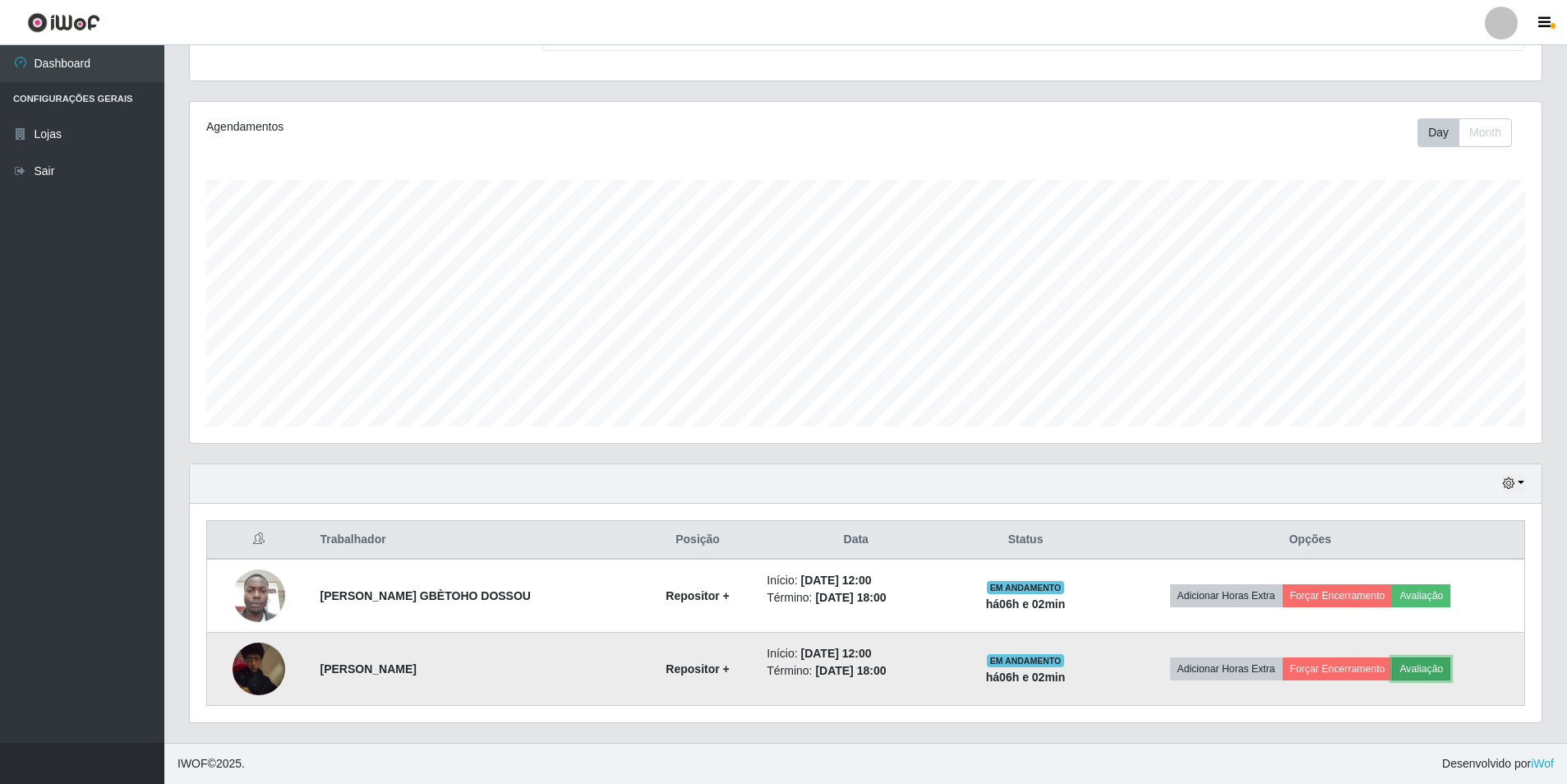
click at [1400, 670] on button "Avaliação" at bounding box center [1422, 668] width 58 height 23
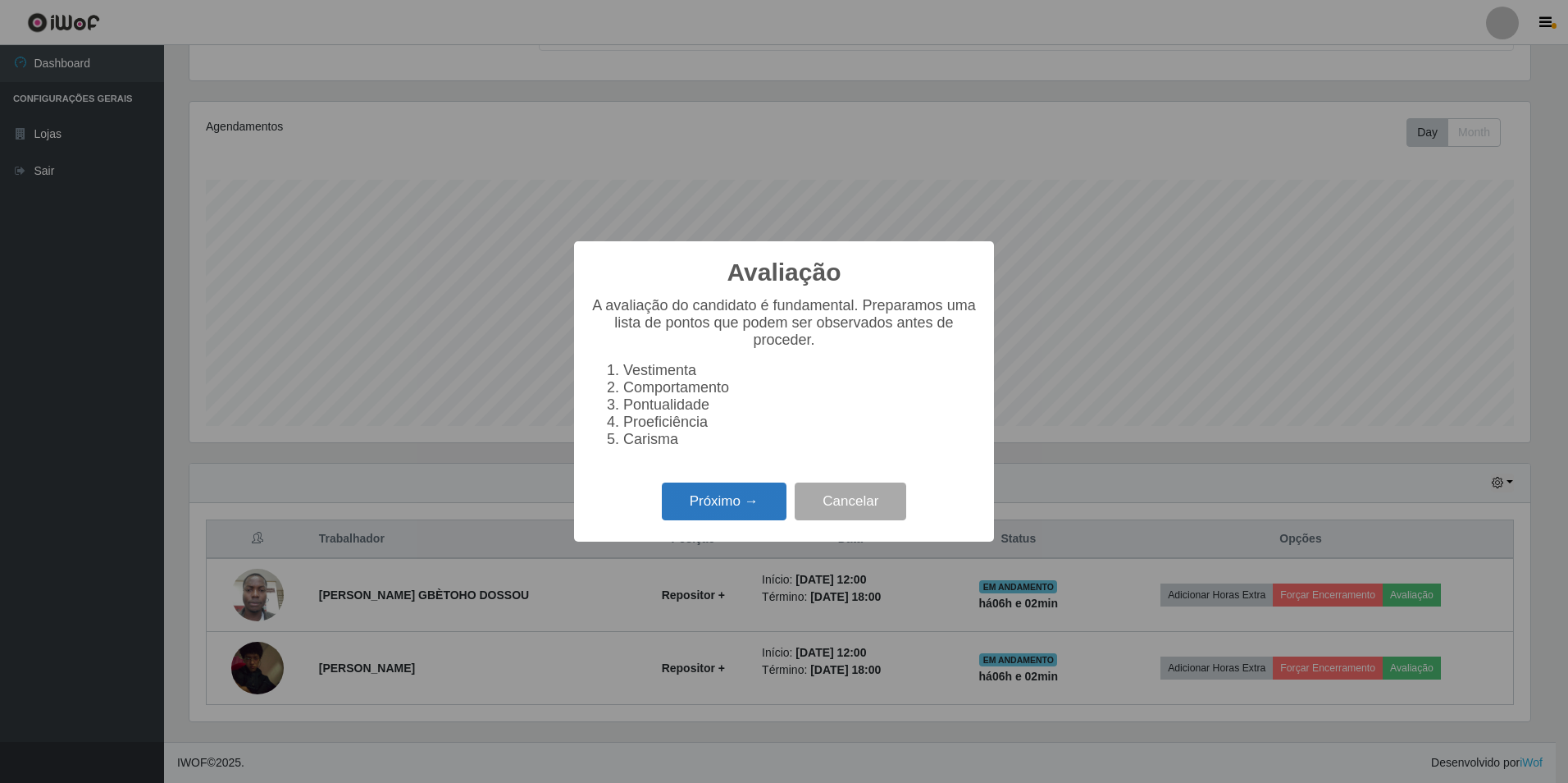
click at [703, 498] on button "Próximo →" at bounding box center [725, 501] width 125 height 39
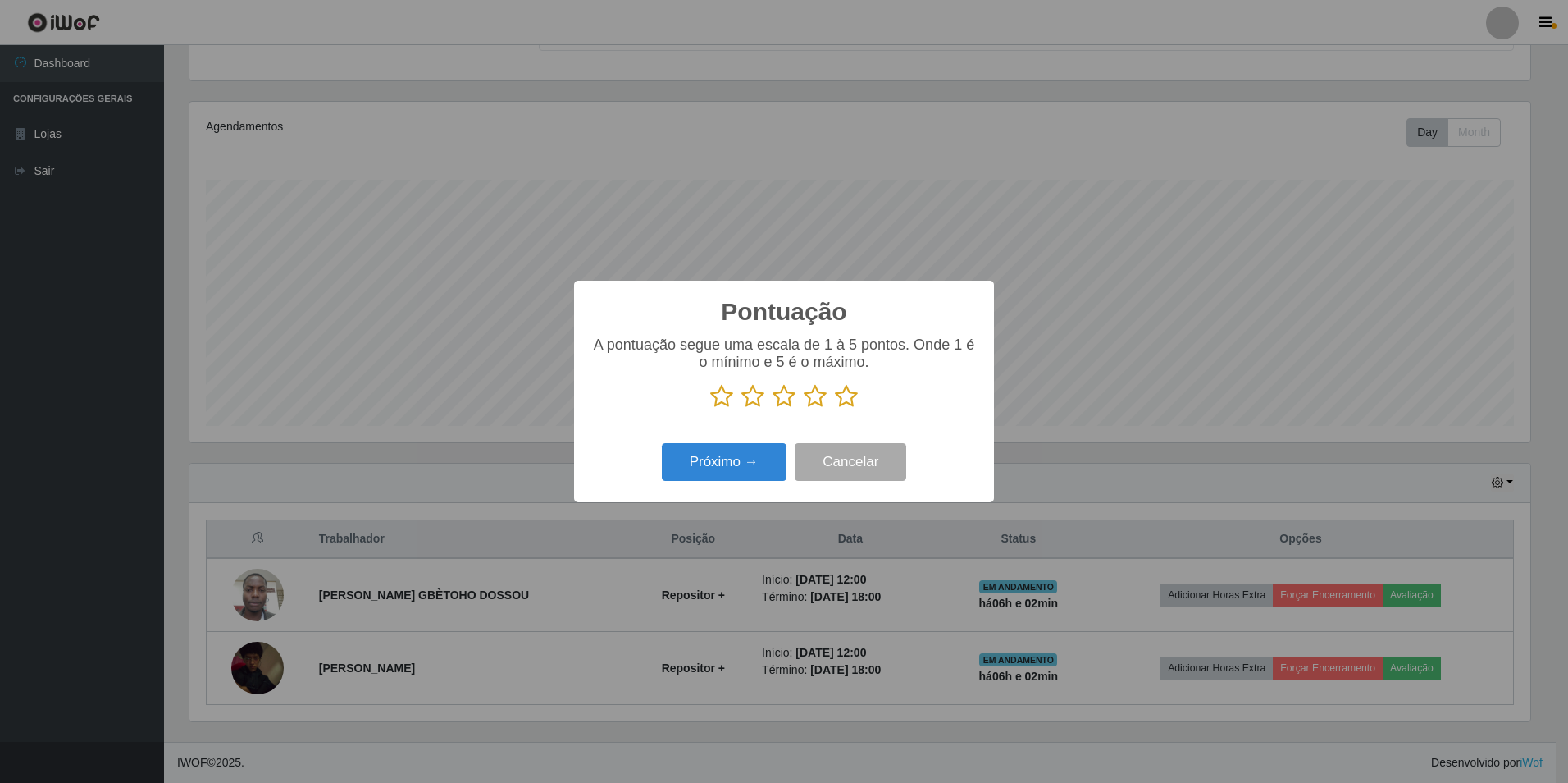
click at [755, 402] on icon at bounding box center [752, 396] width 23 height 24
click at [741, 409] on input "radio" at bounding box center [741, 409] width 0 height 0
click at [730, 473] on button "Próximo →" at bounding box center [725, 462] width 125 height 39
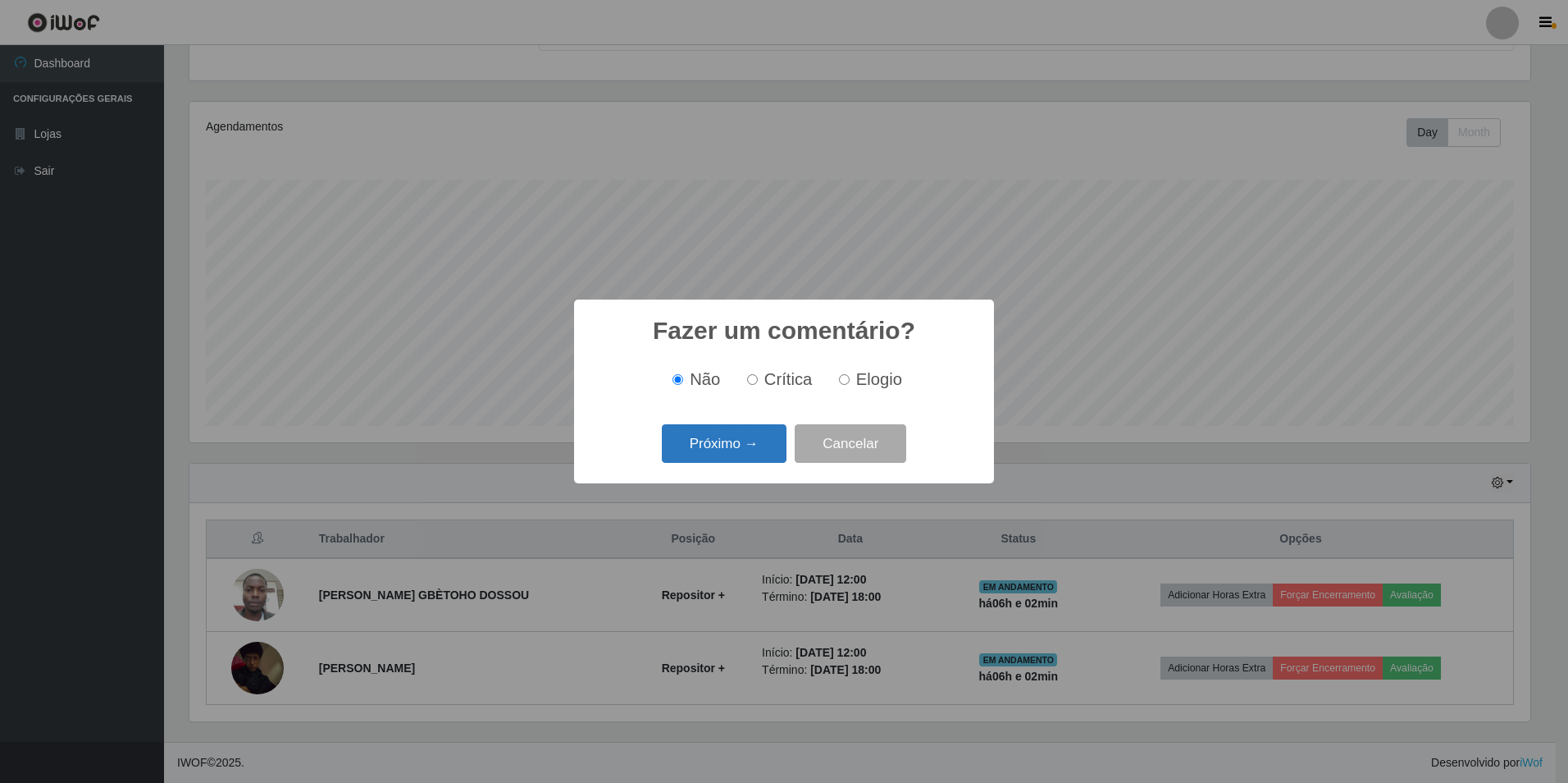
click at [734, 448] on button "Próximo →" at bounding box center [725, 443] width 125 height 39
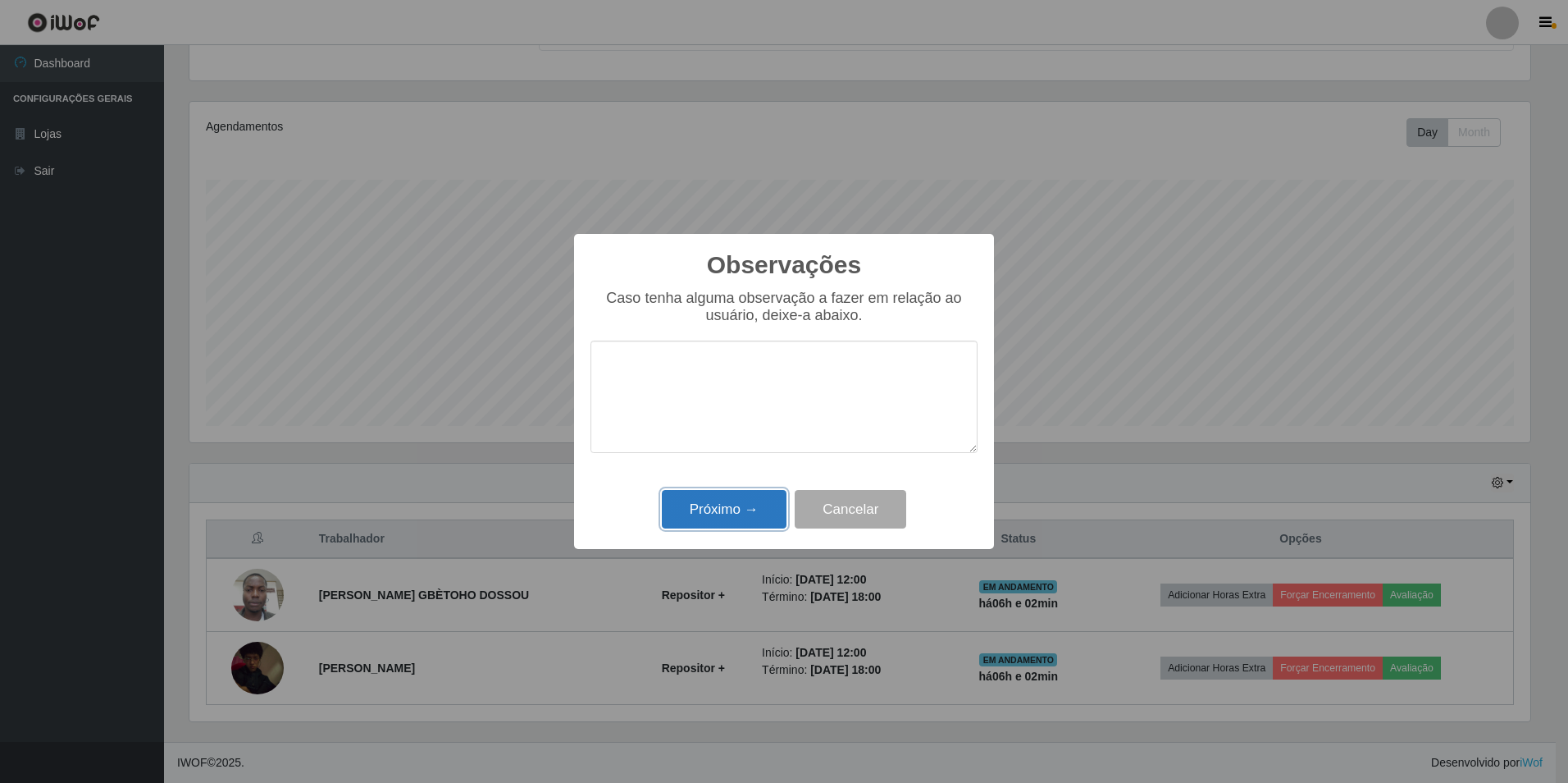
click at [688, 513] on button "Próximo →" at bounding box center [725, 508] width 125 height 39
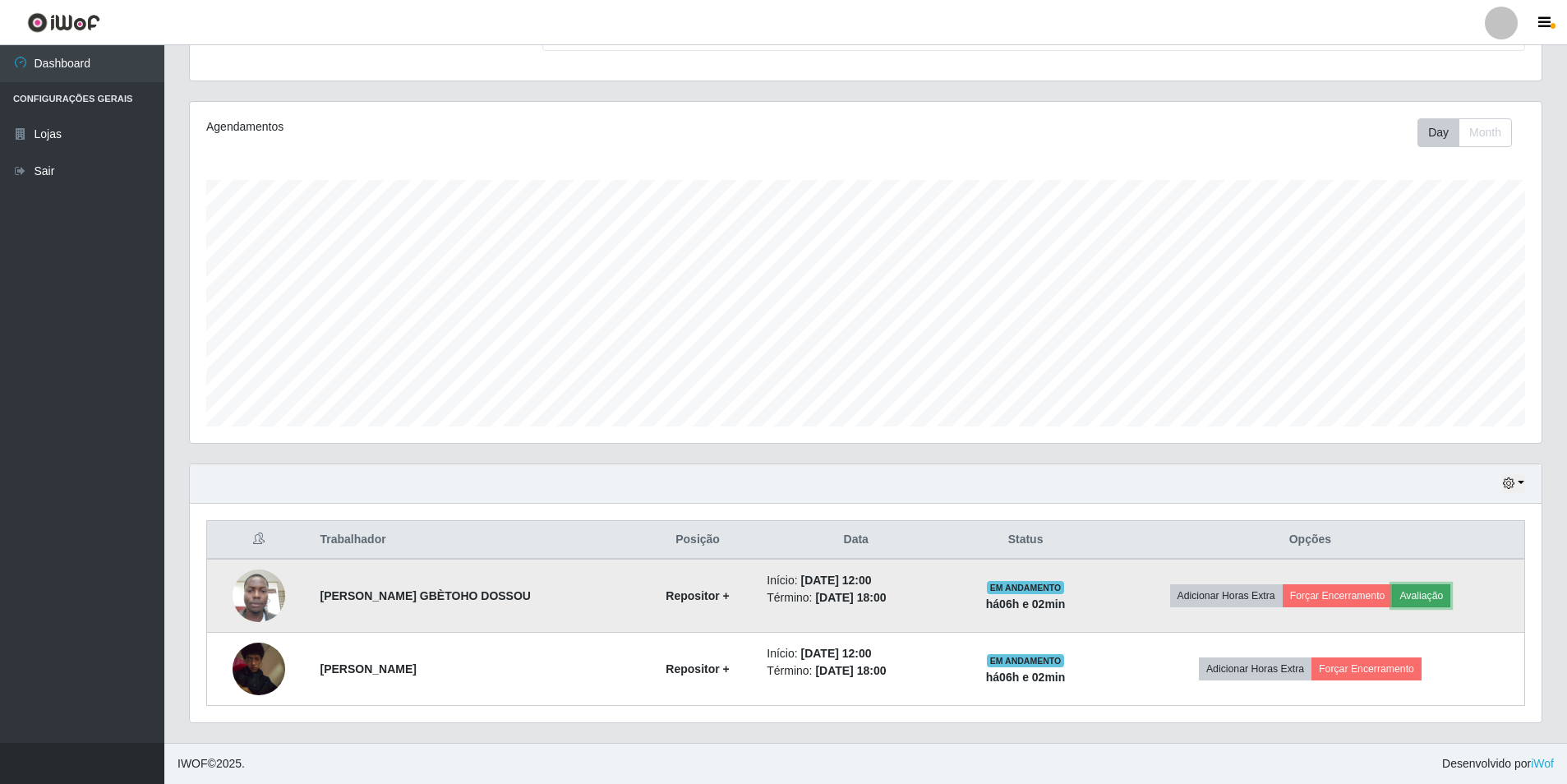
click at [1432, 585] on button "Avaliação" at bounding box center [1422, 595] width 58 height 23
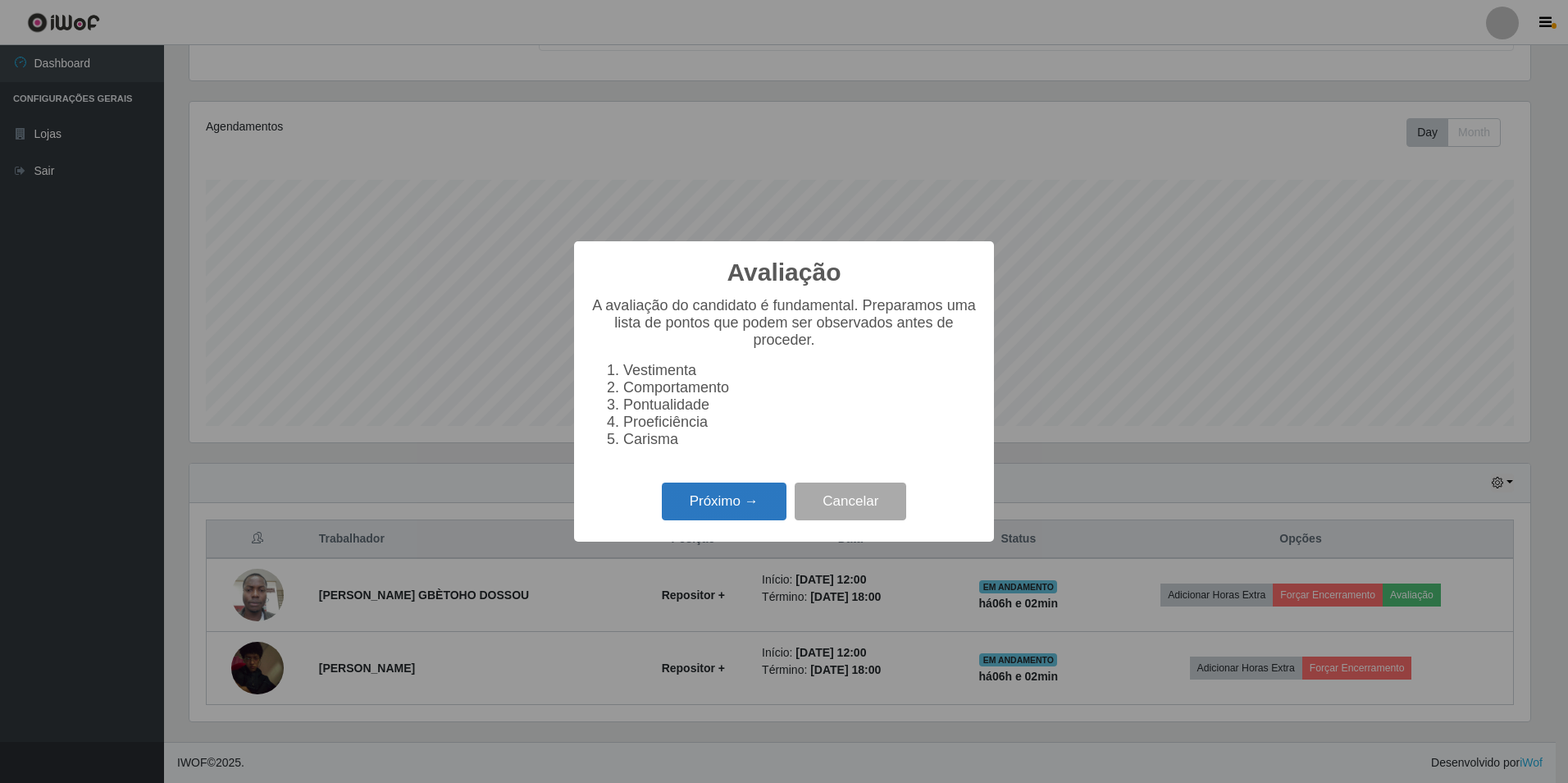
click at [697, 509] on button "Próximo →" at bounding box center [725, 501] width 125 height 39
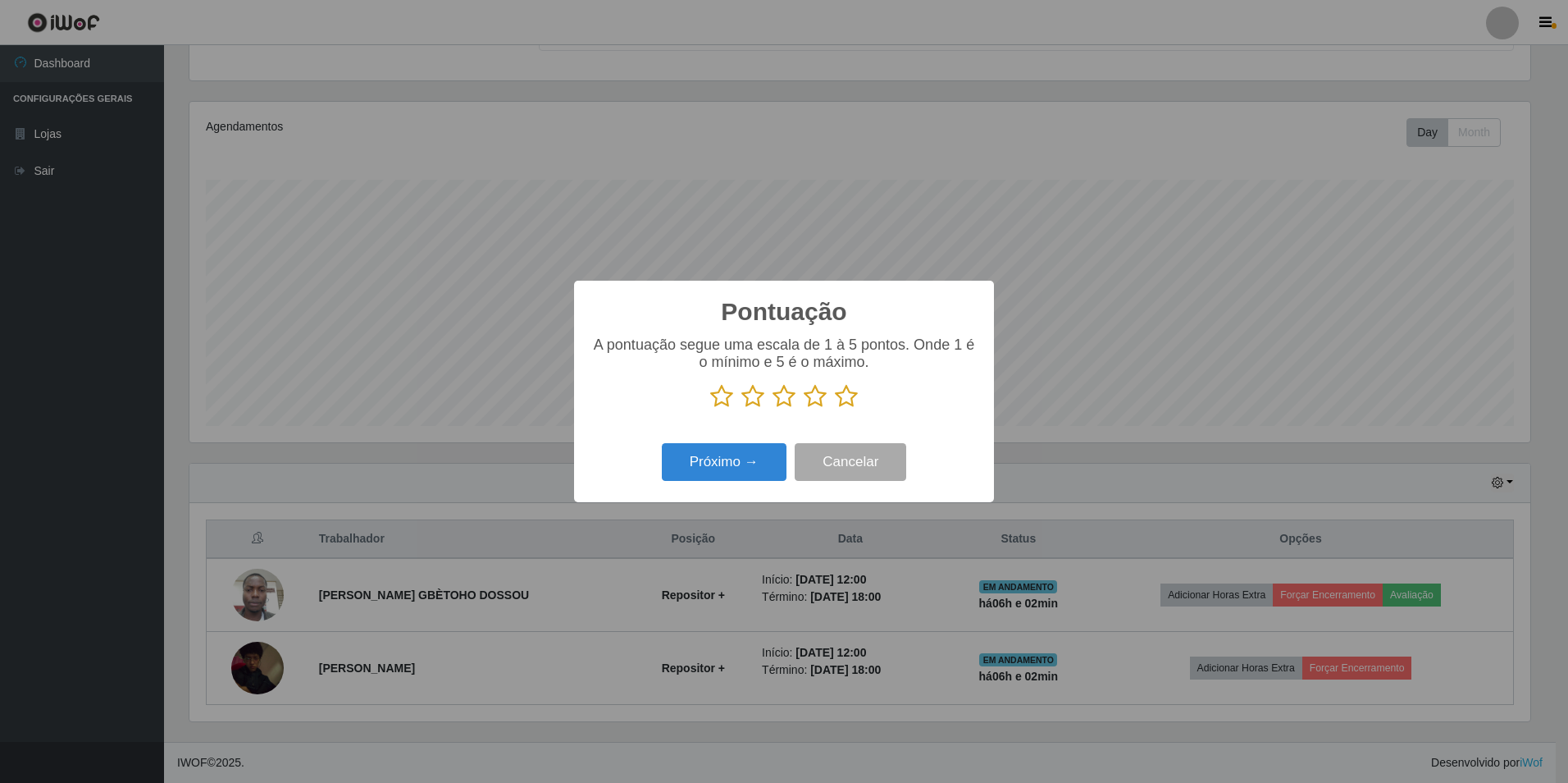
click at [844, 401] on icon at bounding box center [846, 396] width 23 height 24
click at [835, 409] on input "radio" at bounding box center [835, 409] width 0 height 0
click at [718, 462] on button "Próximo →" at bounding box center [725, 462] width 125 height 39
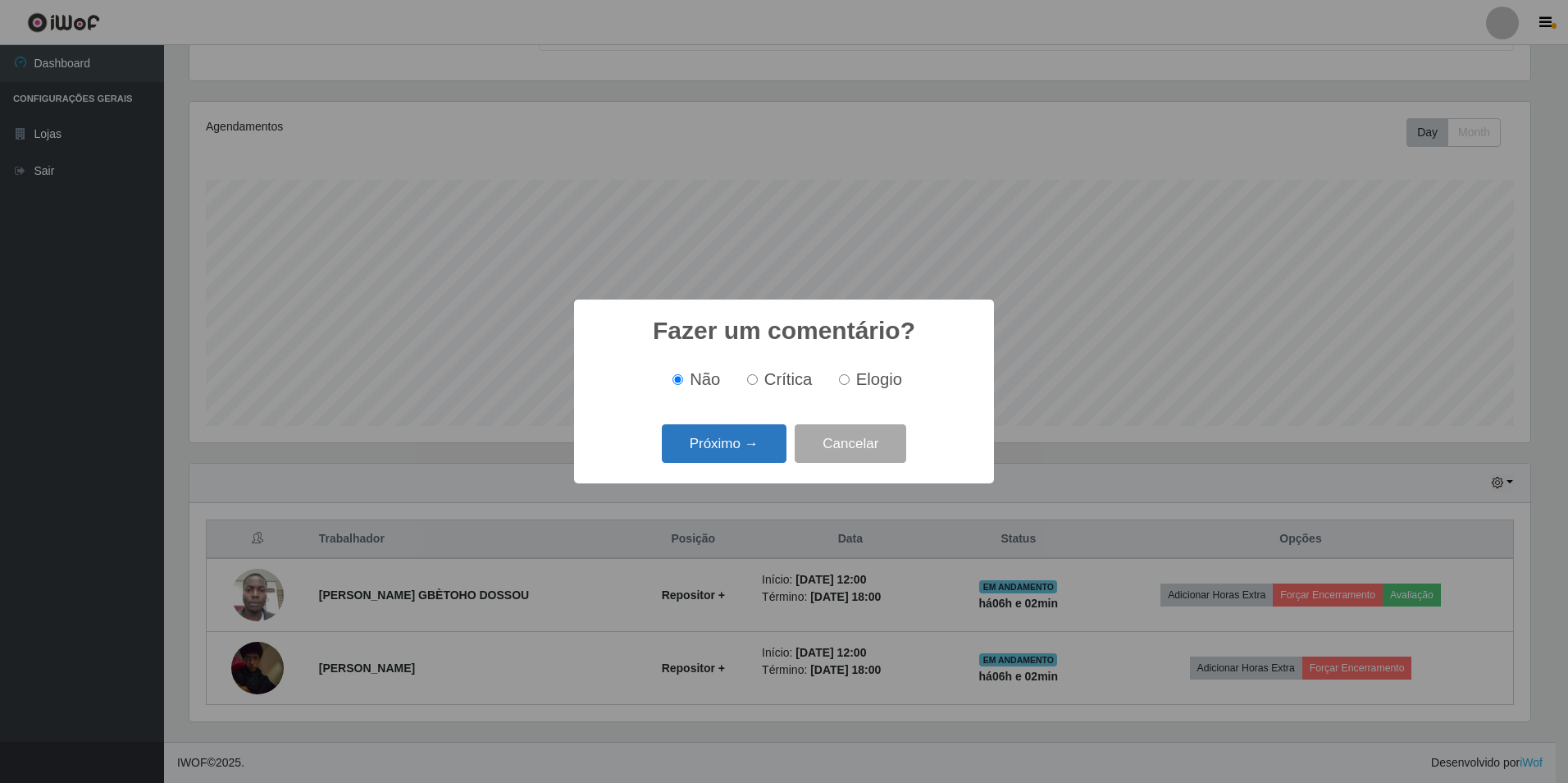
click at [774, 429] on button "Próximo →" at bounding box center [725, 443] width 125 height 39
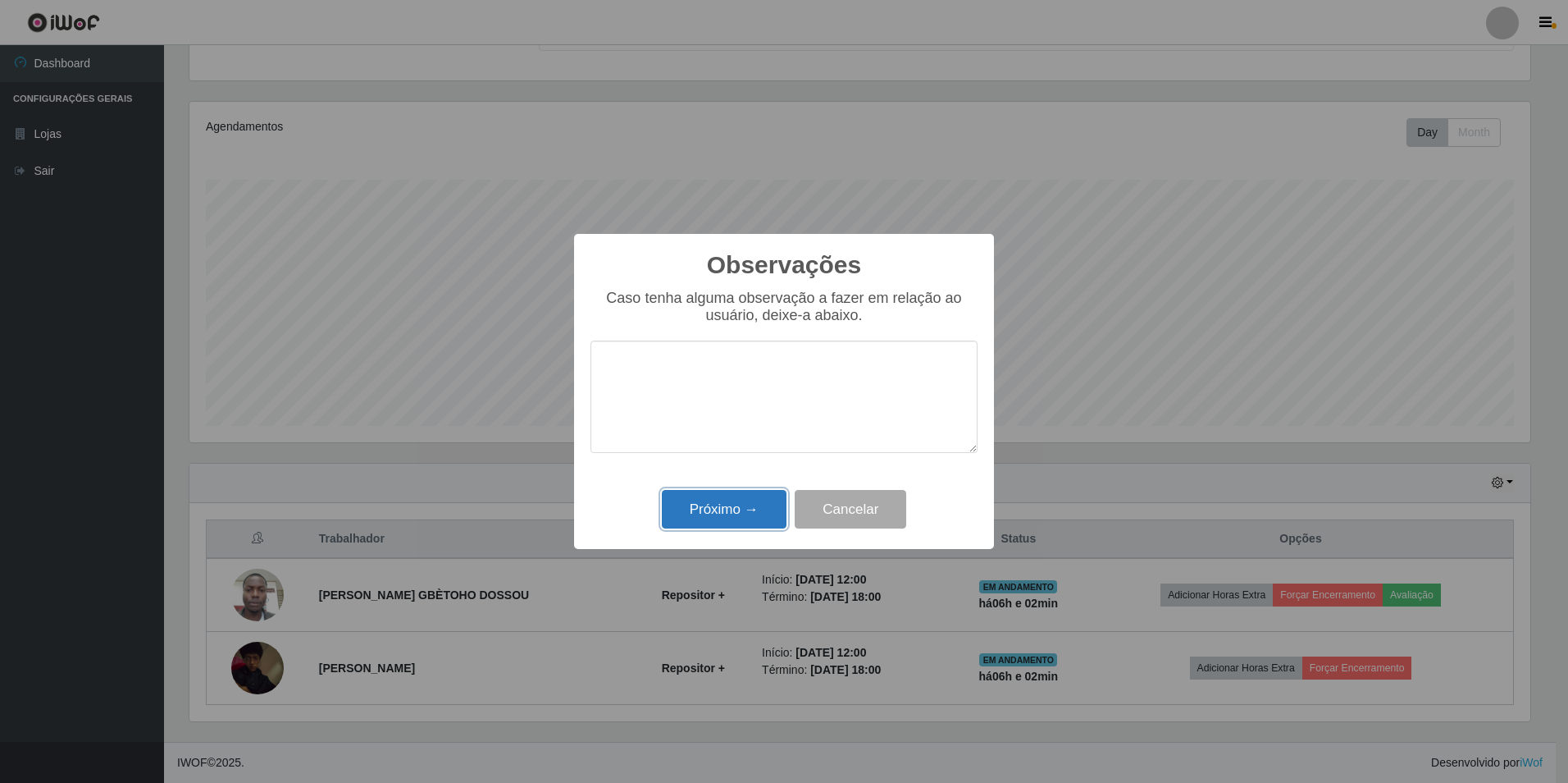
click at [779, 511] on button "Próximo →" at bounding box center [725, 508] width 125 height 39
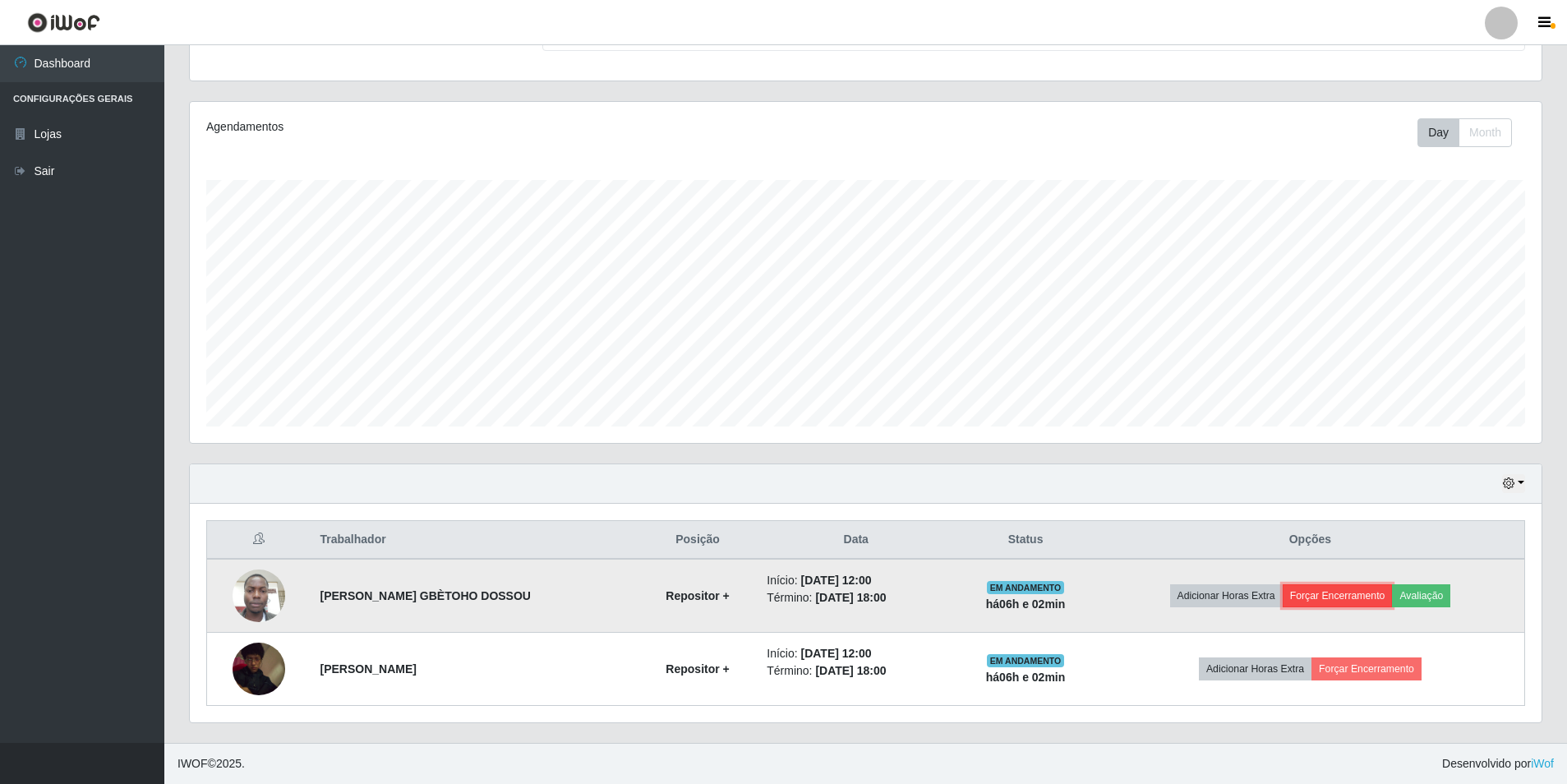
click at [1364, 601] on button "Forçar Encerramento" at bounding box center [1337, 595] width 110 height 23
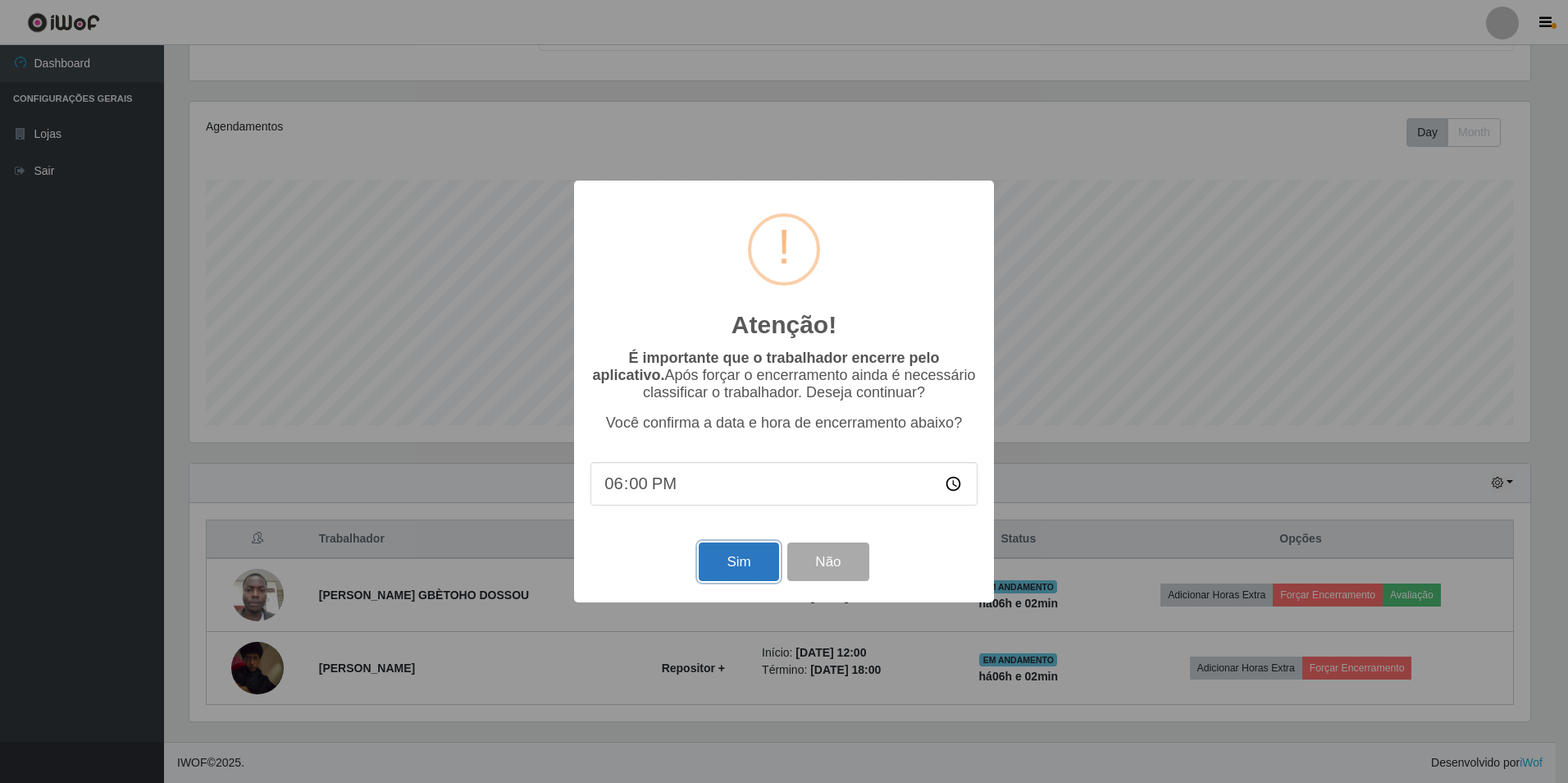
click at [746, 570] on button "Sim" at bounding box center [738, 561] width 80 height 39
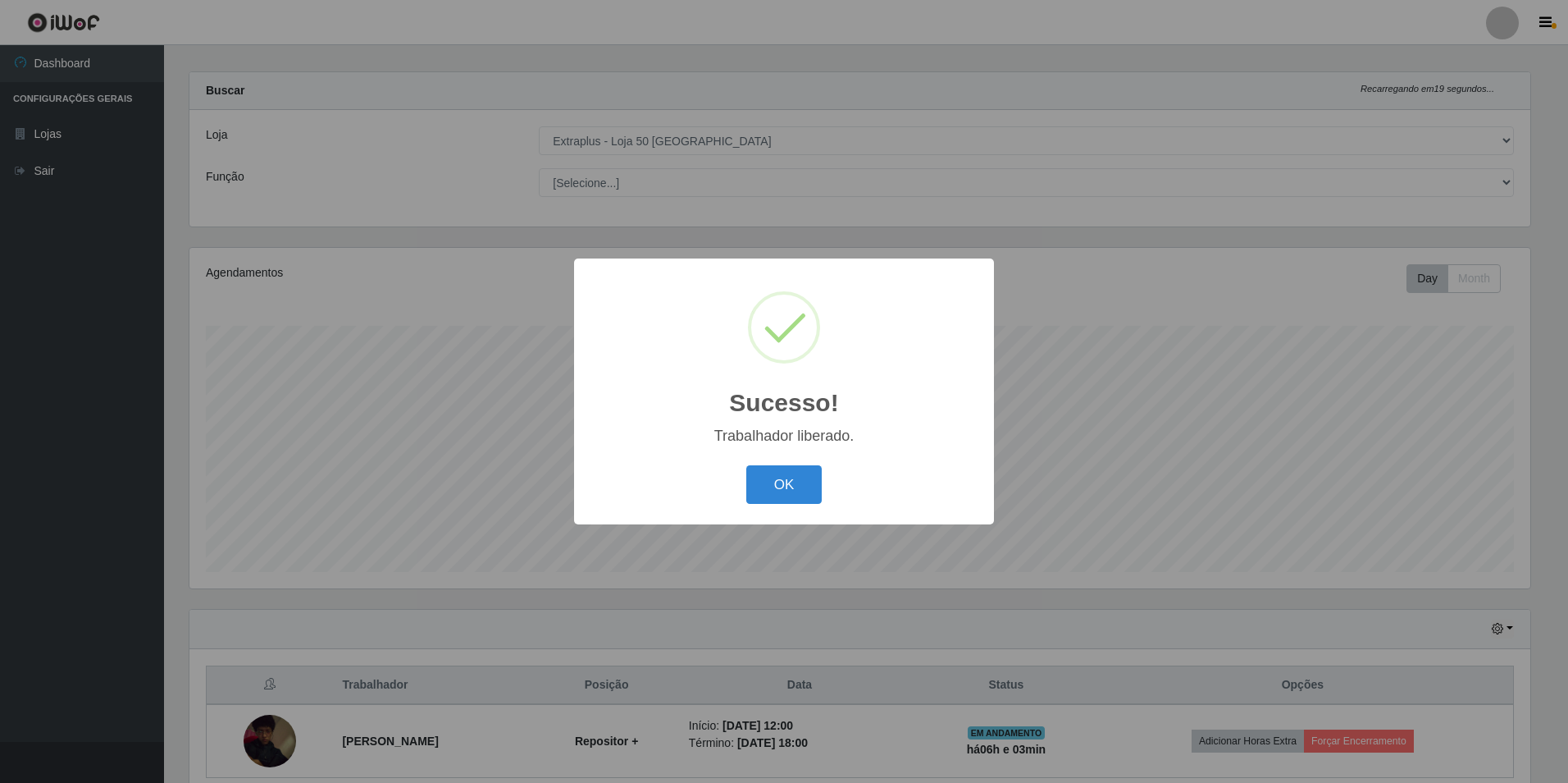
click at [1371, 672] on div "Sucesso! × Trabalhador liberado. OK Cancel" at bounding box center [784, 392] width 1568 height 783
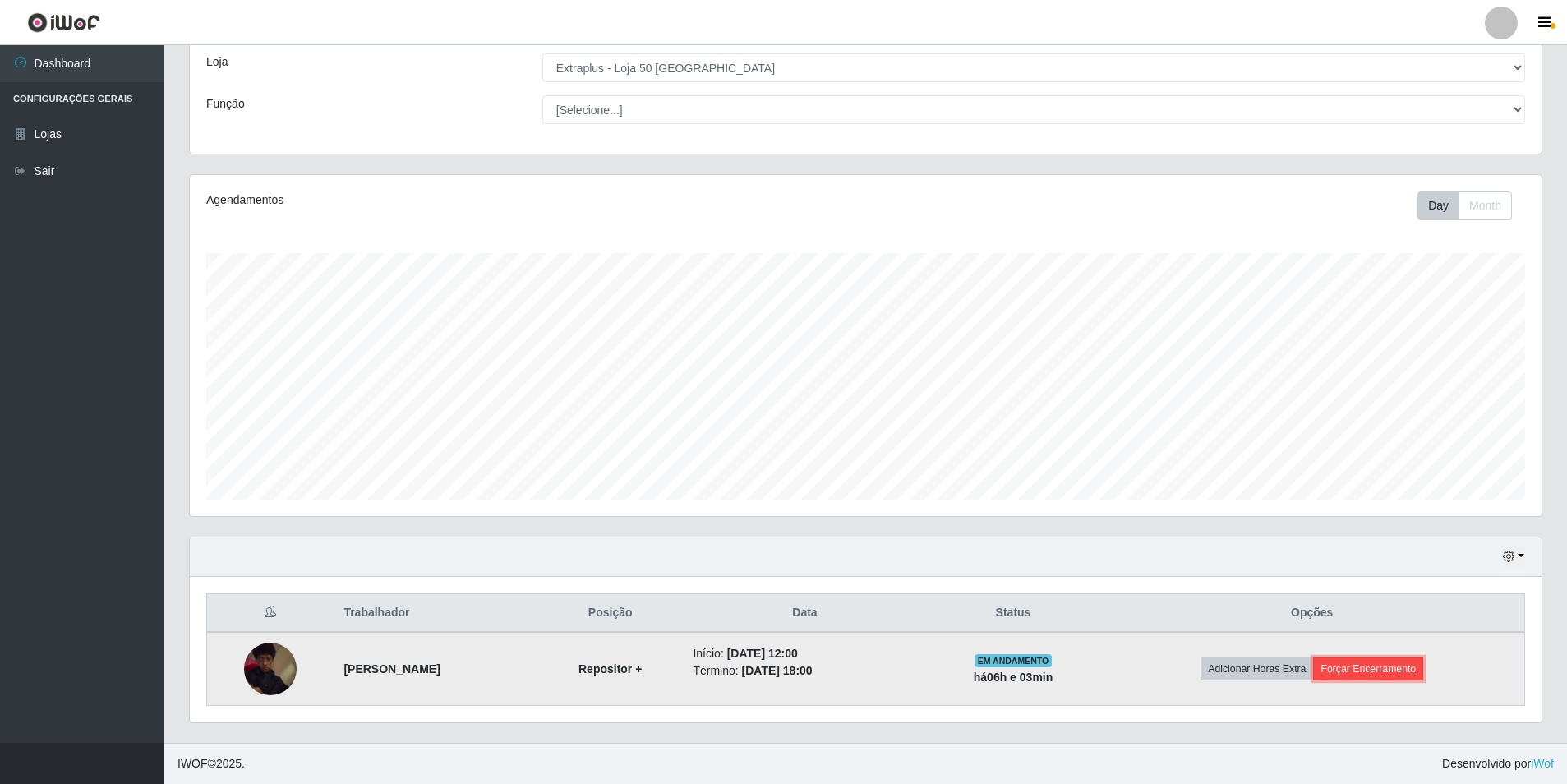
click at [1380, 681] on button "Forçar Encerramento" at bounding box center [1368, 668] width 110 height 23
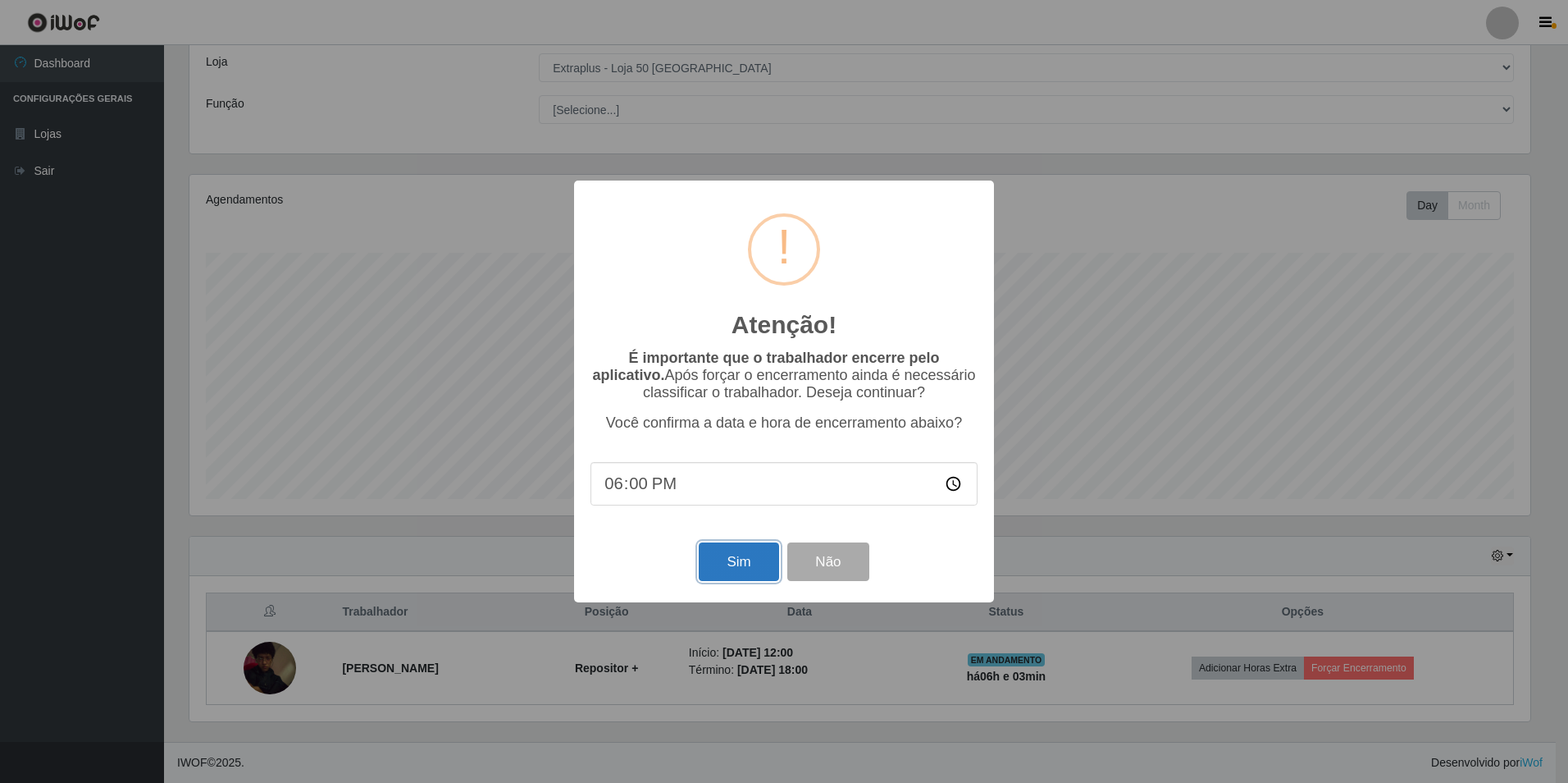
click at [748, 567] on button "Sim" at bounding box center [738, 561] width 80 height 39
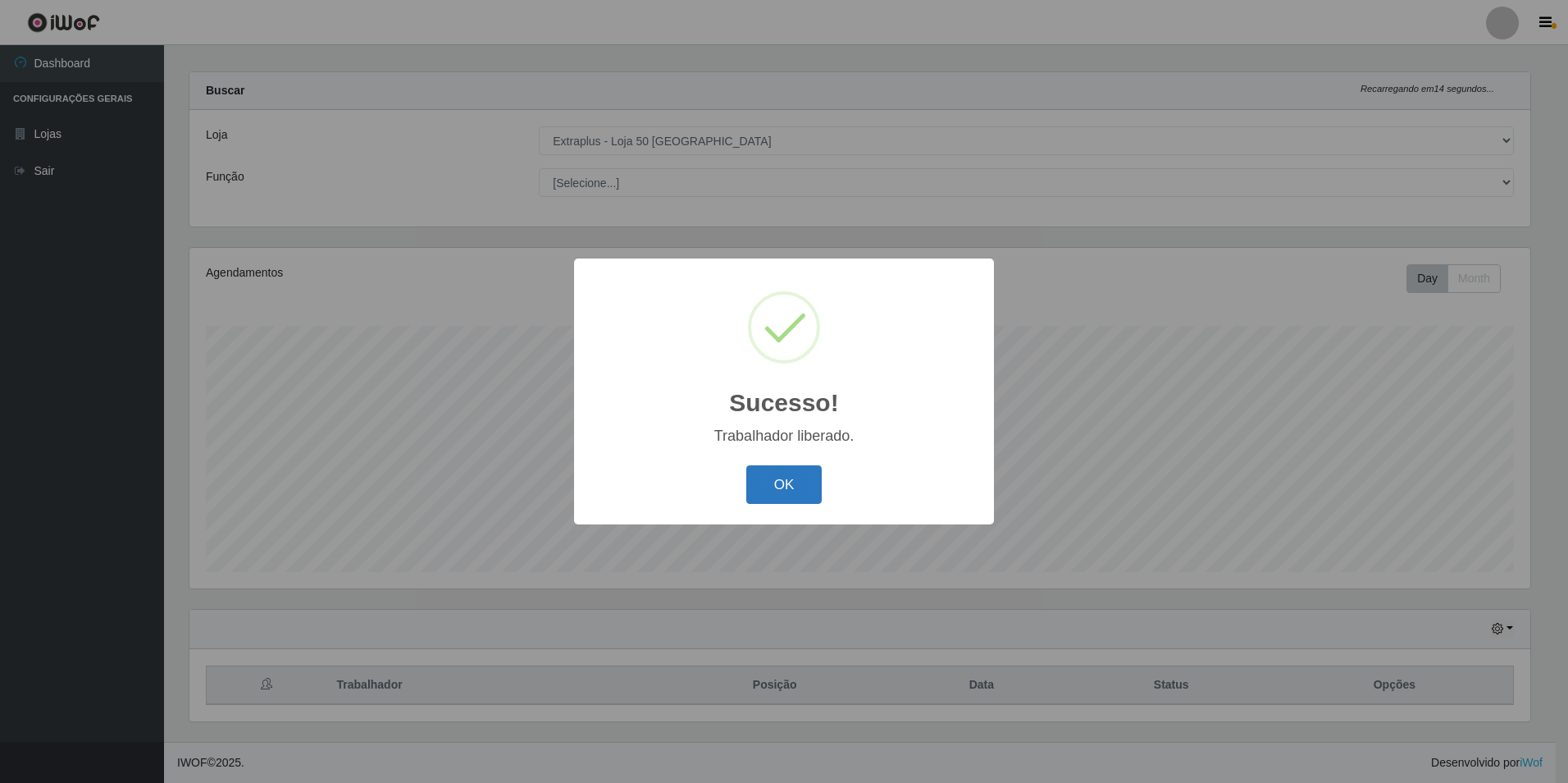
click at [774, 479] on button "OK" at bounding box center [784, 484] width 76 height 39
